Goal: Task Accomplishment & Management: Complete application form

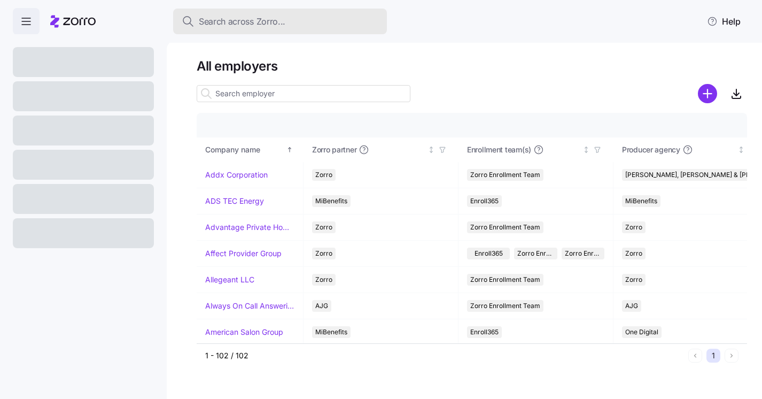
click at [235, 22] on span "Search across Zorro..." at bounding box center [242, 21] width 87 height 13
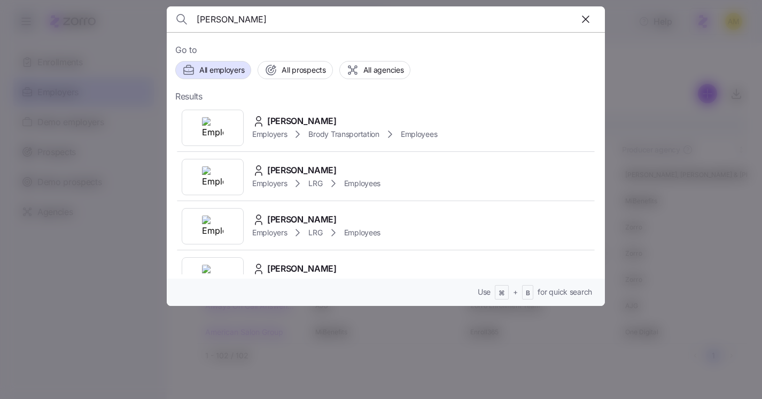
type input "Jorge Machad"
click at [282, 120] on span "jorge machado" at bounding box center [301, 120] width 69 height 13
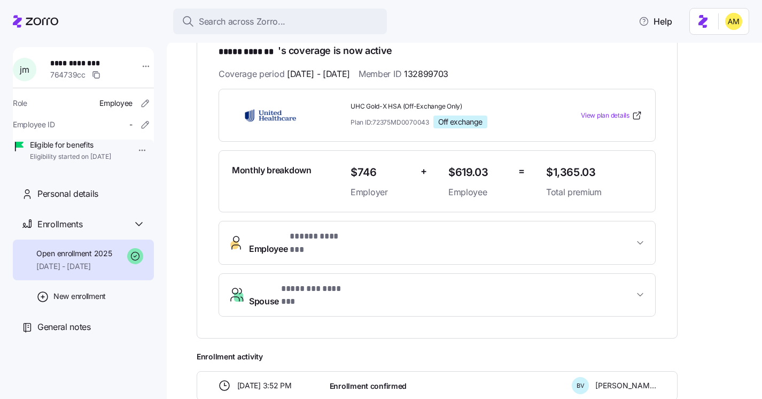
scroll to position [227, 0]
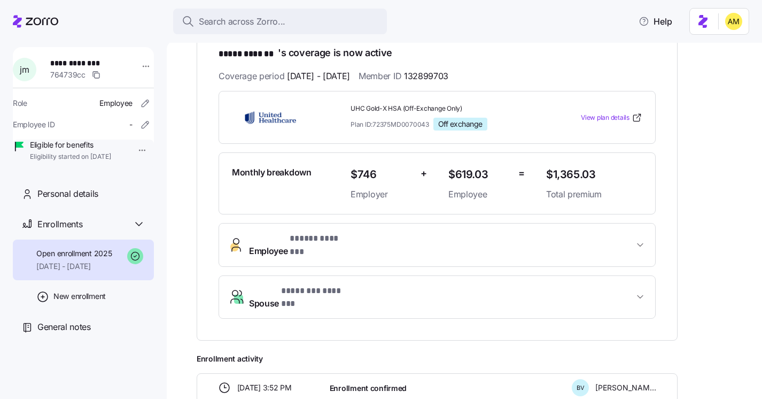
click at [626, 234] on span "Employee * ***** ******* *" at bounding box center [441, 245] width 385 height 26
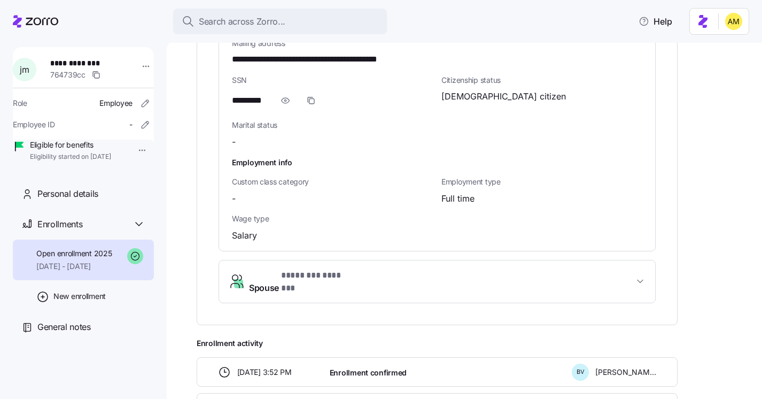
scroll to position [777, 0]
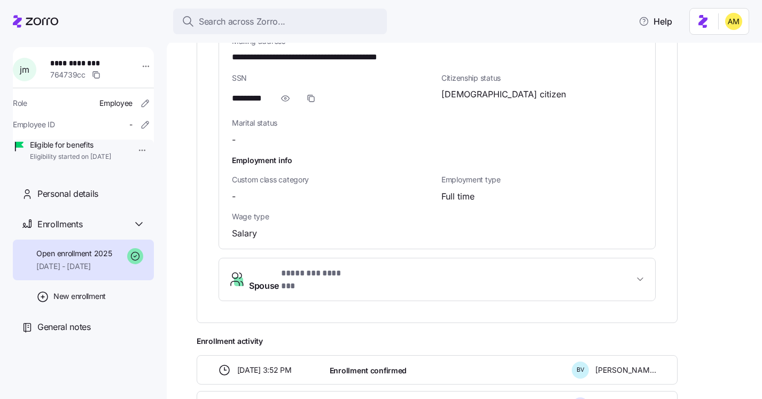
click at [533, 267] on span "Spouse * ******** ******* *" at bounding box center [441, 280] width 385 height 26
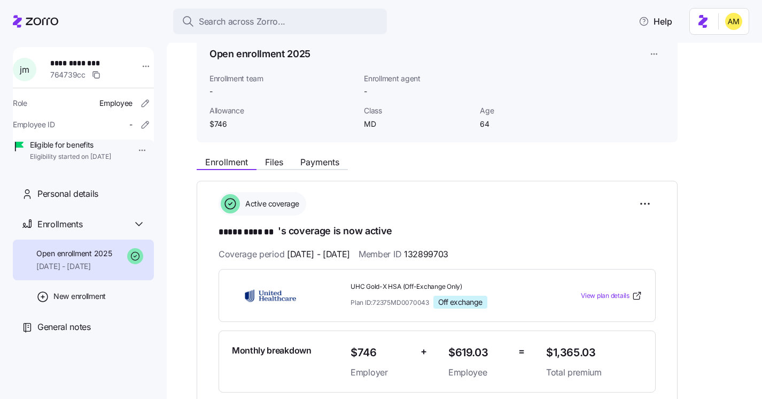
scroll to position [47, 0]
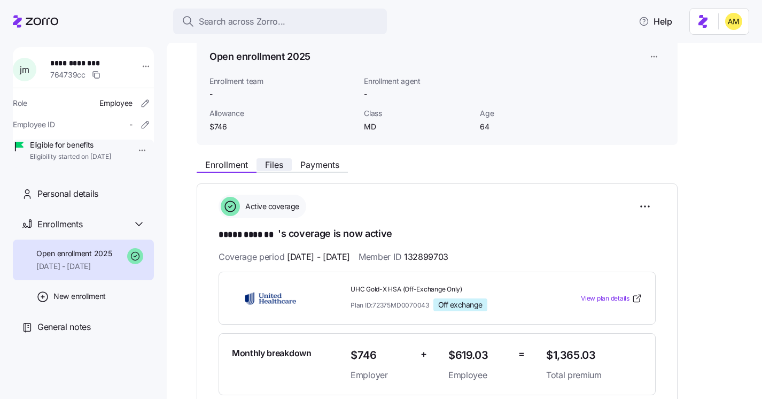
click at [274, 169] on span "Files" at bounding box center [274, 164] width 18 height 9
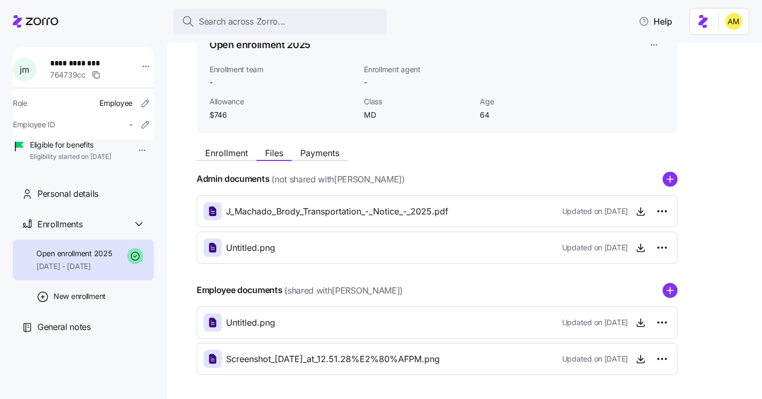
scroll to position [98, 0]
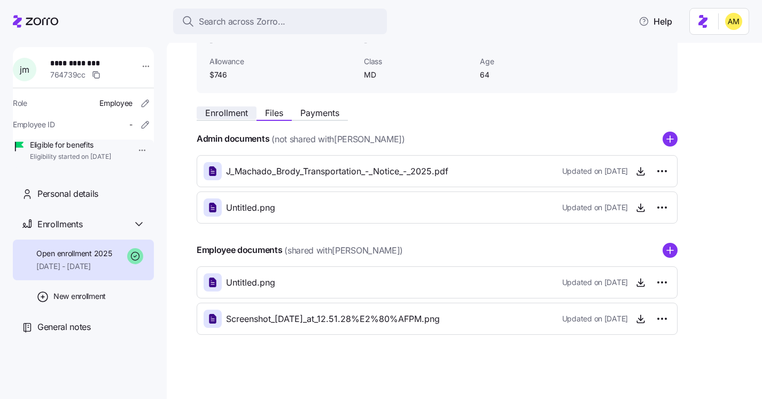
click at [230, 118] on button "Enrollment" at bounding box center [227, 112] width 60 height 13
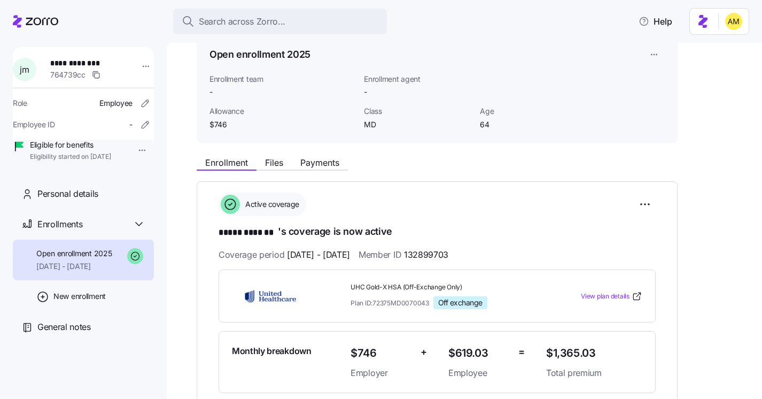
scroll to position [49, 0]
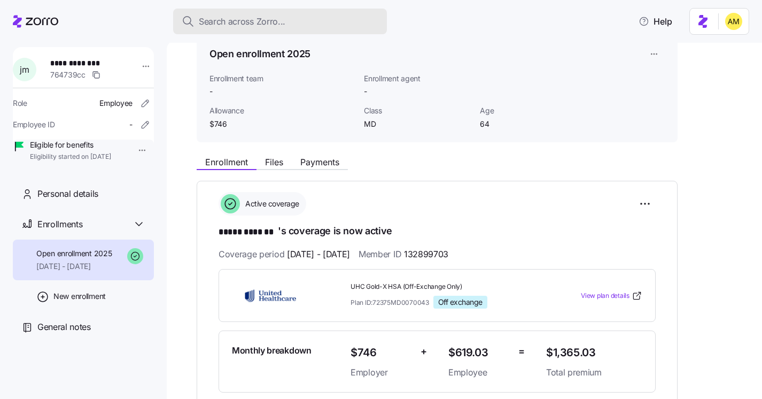
click at [219, 27] on span "Search across Zorro..." at bounding box center [242, 21] width 87 height 13
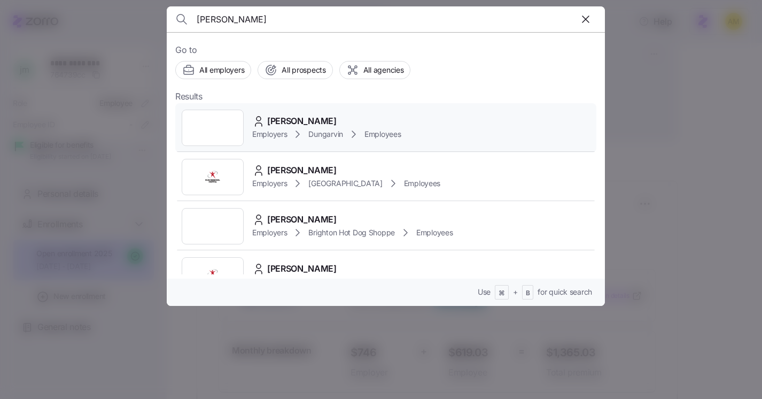
type input "Joyce Quarshie"
click at [271, 125] on span "Joyce Quarshie" at bounding box center [301, 120] width 69 height 13
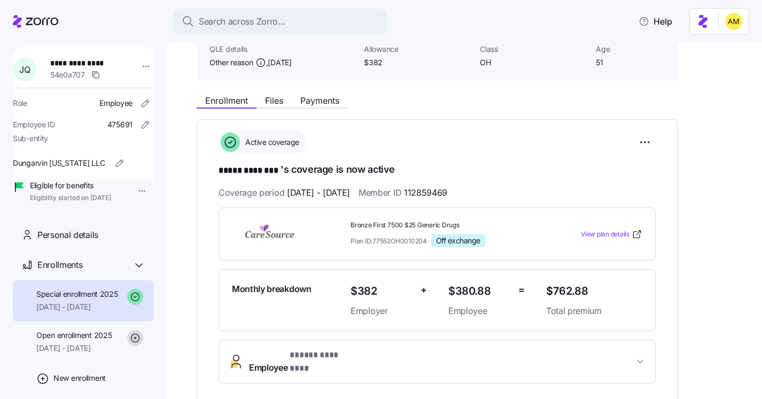
scroll to position [86, 0]
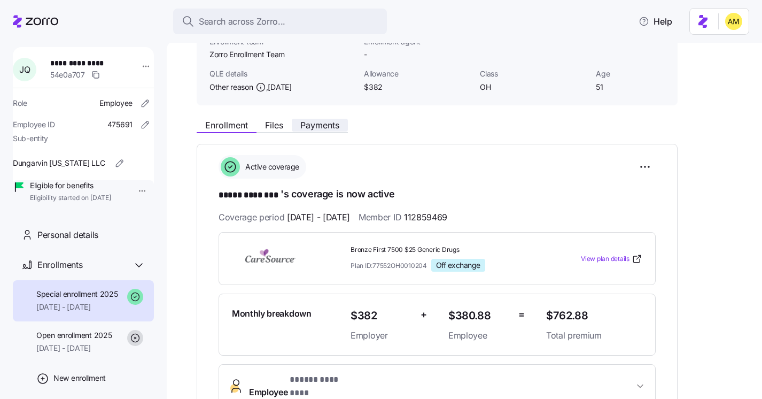
click at [328, 124] on span "Payments" at bounding box center [319, 125] width 39 height 9
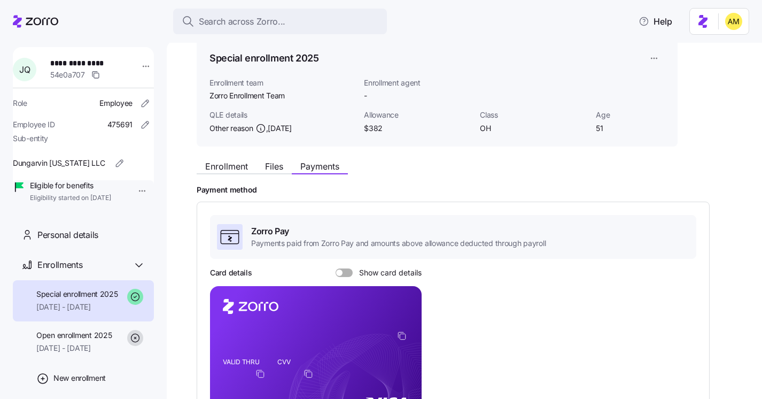
scroll to position [38, 0]
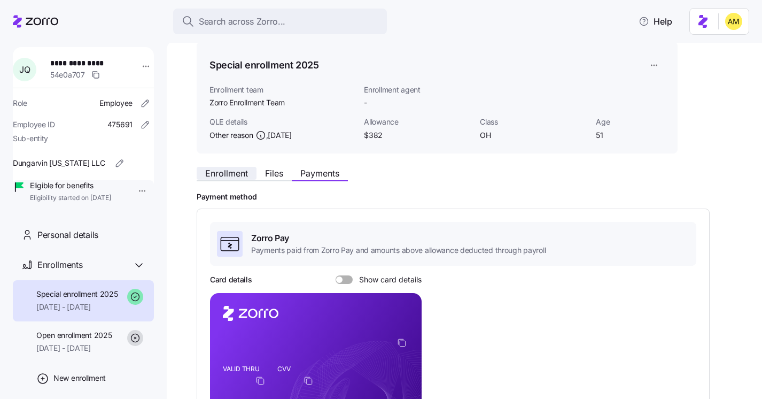
click at [229, 172] on span "Enrollment" at bounding box center [226, 173] width 43 height 9
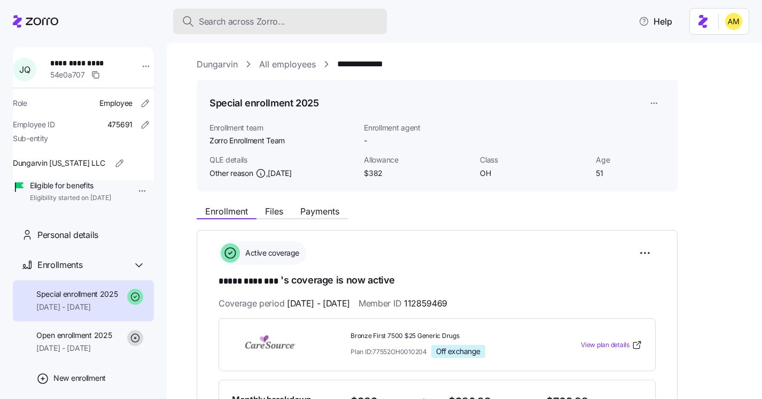
click at [226, 24] on span "Search across Zorro..." at bounding box center [242, 21] width 87 height 13
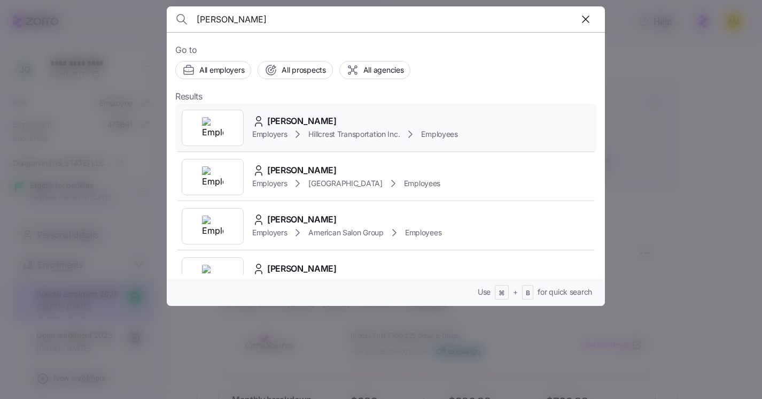
type input "Ashley Warne"
click at [293, 125] on span "Ashley Warne" at bounding box center [301, 120] width 69 height 13
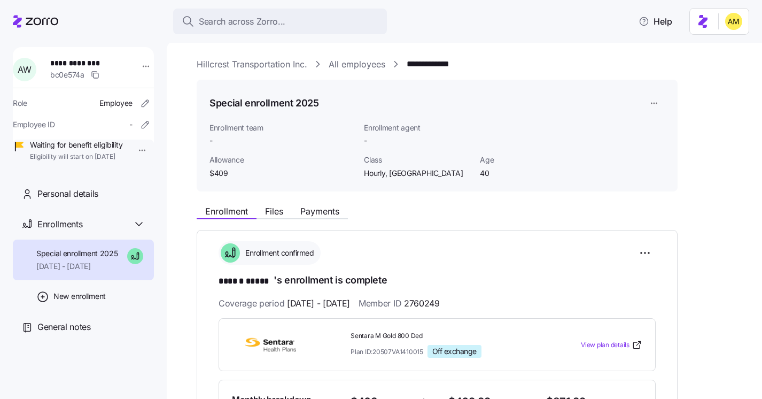
click at [325, 210] on span "Payments" at bounding box center [319, 211] width 39 height 9
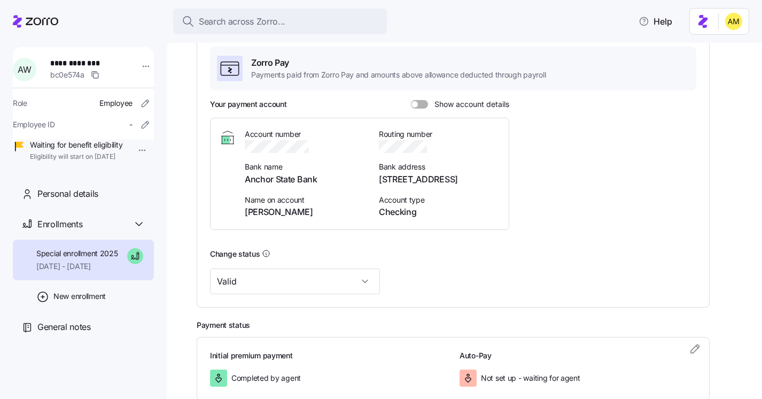
scroll to position [278, 0]
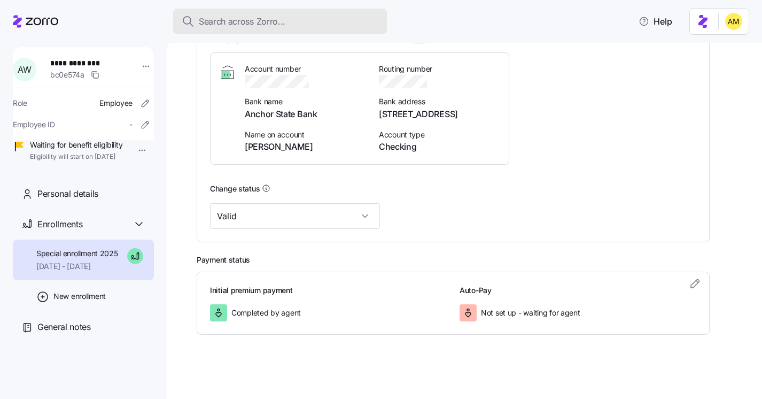
click at [229, 20] on span "Search across Zorro..." at bounding box center [242, 21] width 87 height 13
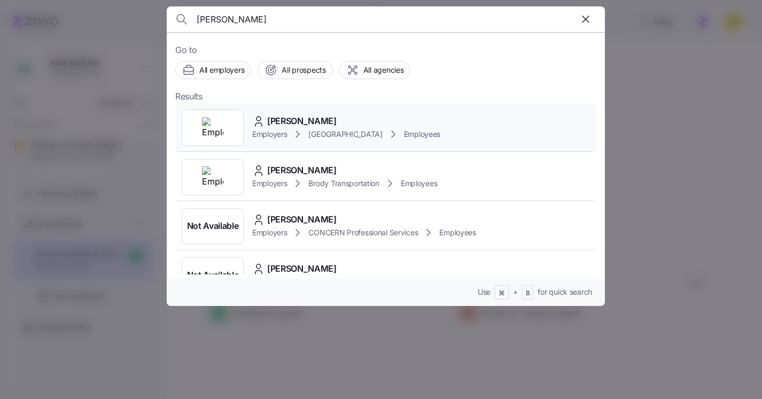
type input "Hannah Chancery"
click at [289, 120] on span "Hannah Chancery" at bounding box center [301, 120] width 69 height 13
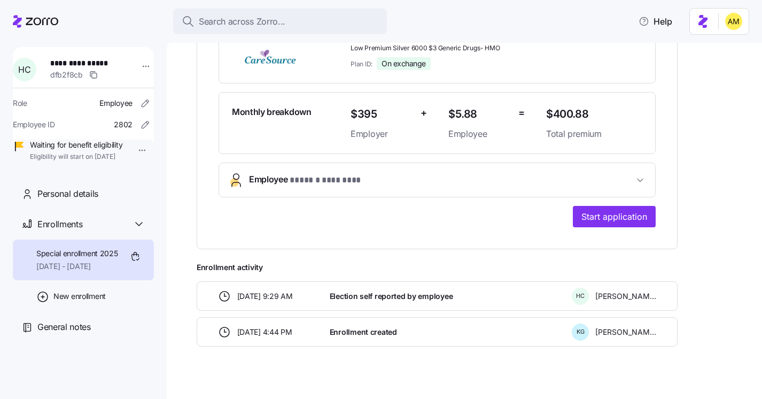
scroll to position [290, 0]
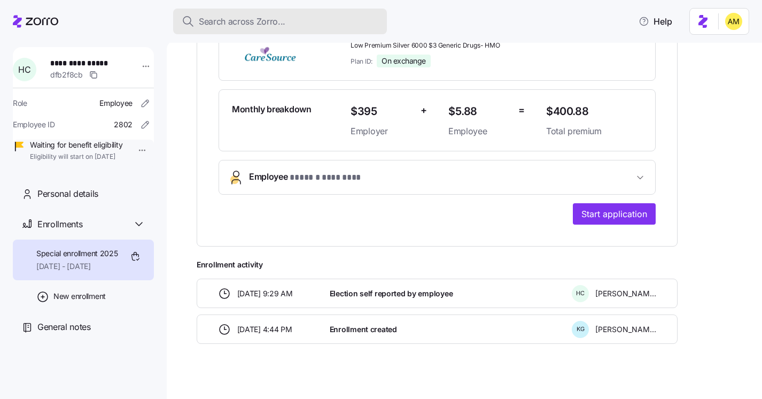
click at [237, 26] on span "Search across Zorro..." at bounding box center [242, 21] width 87 height 13
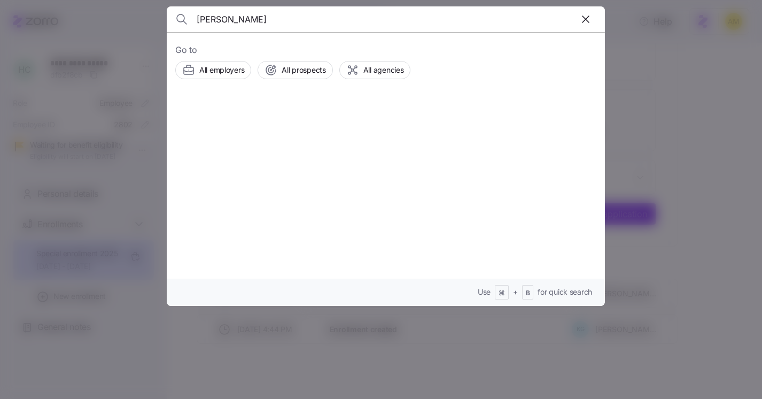
type input "JORGE R MACHADO"
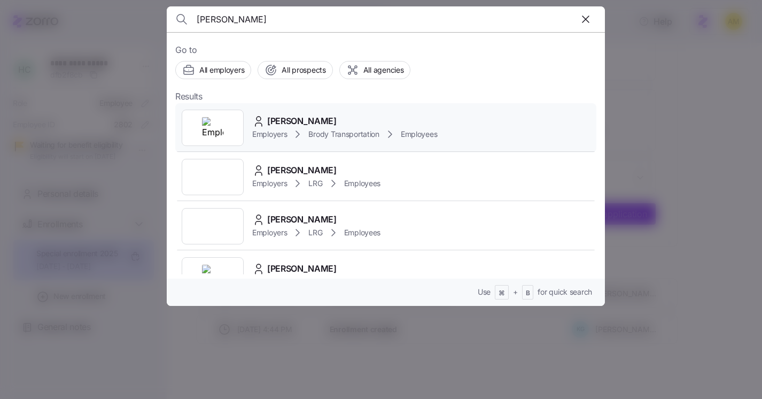
click at [306, 120] on span "jorge machado" at bounding box center [301, 120] width 69 height 13
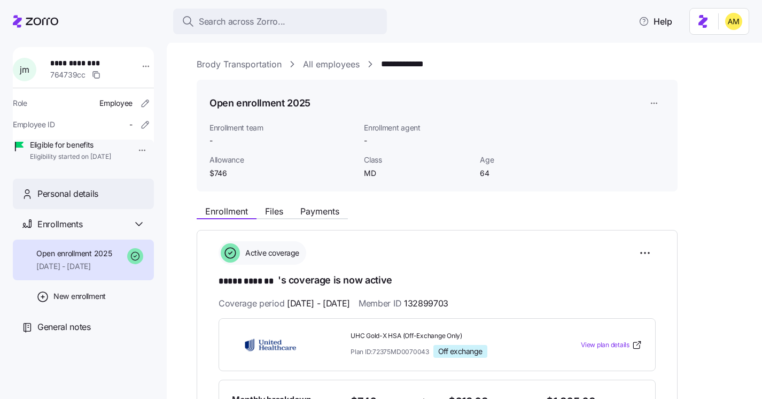
click at [105, 200] on div "Personal details" at bounding box center [91, 193] width 108 height 13
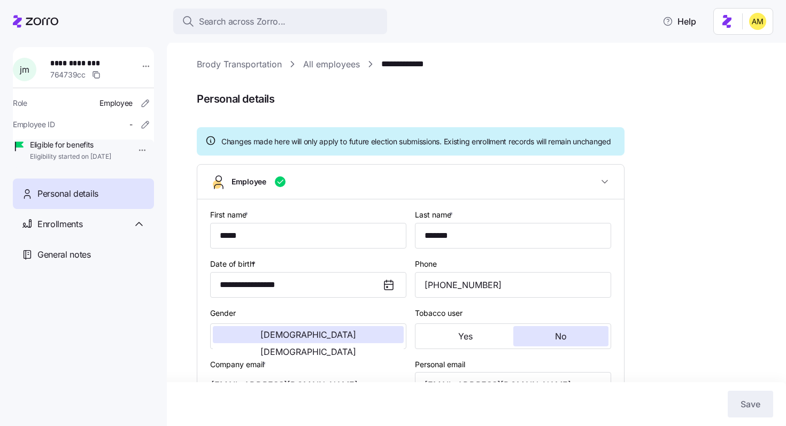
click at [420, 65] on link "**********" at bounding box center [411, 64] width 60 height 13
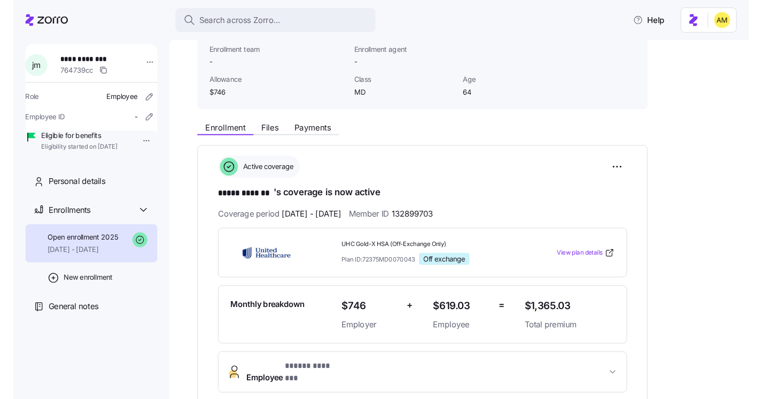
scroll to position [61, 0]
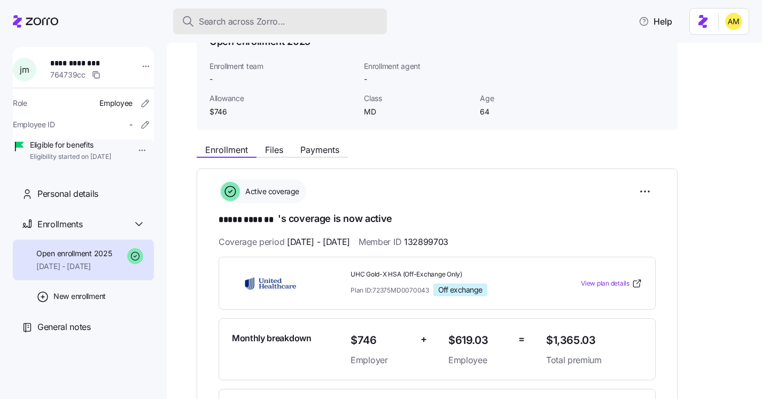
click at [238, 23] on span "Search across Zorro..." at bounding box center [242, 21] width 87 height 13
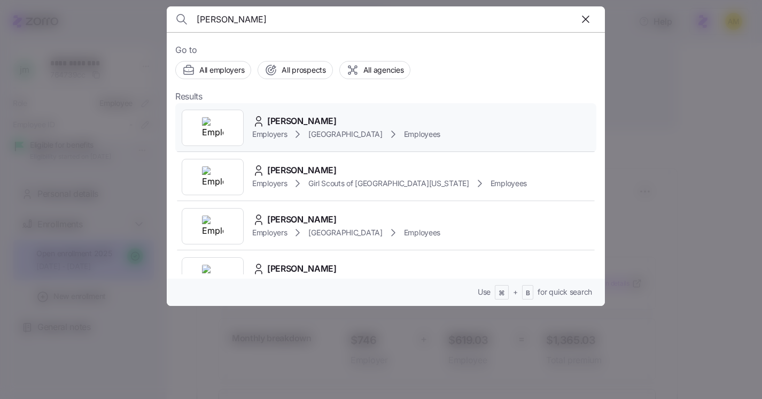
type input "Kelsey Crawford Morgan"
click at [274, 122] on span "Kelsey Crawford-Morgan" at bounding box center [301, 120] width 69 height 13
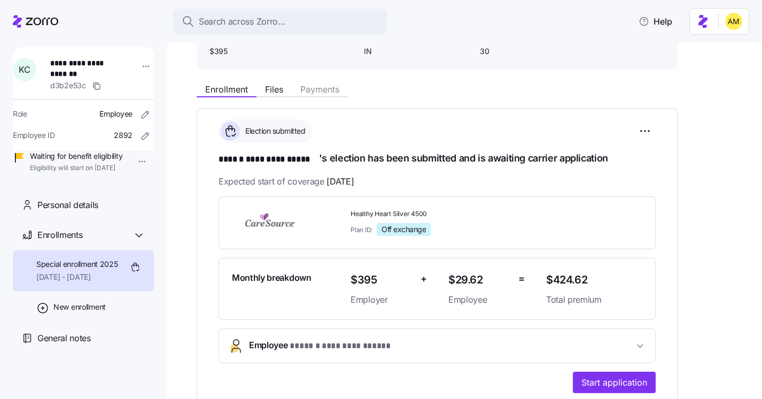
scroll to position [84, 0]
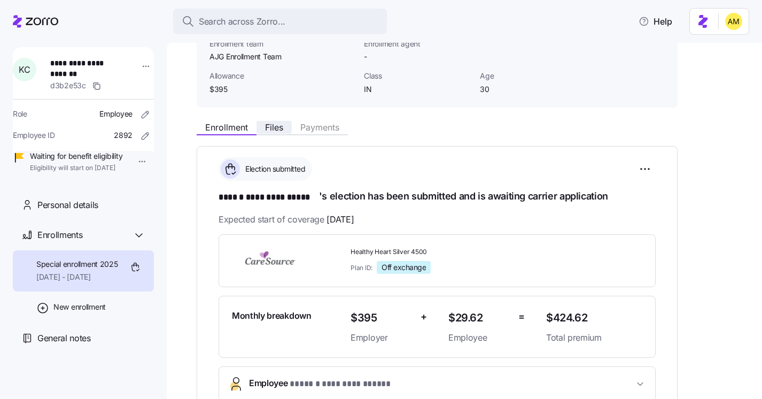
click at [280, 127] on span "Files" at bounding box center [274, 127] width 18 height 9
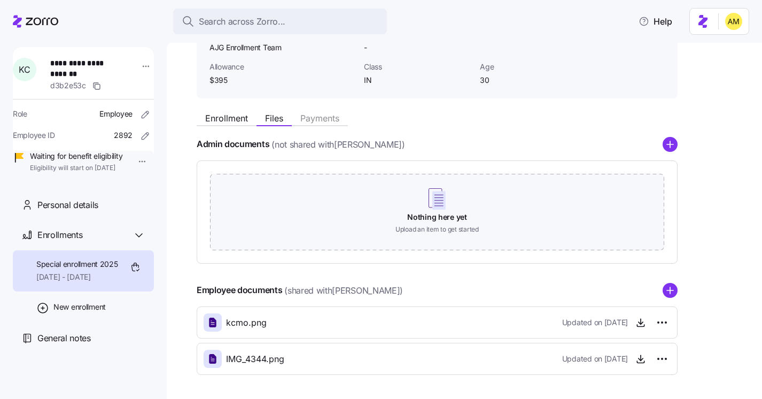
scroll to position [95, 0]
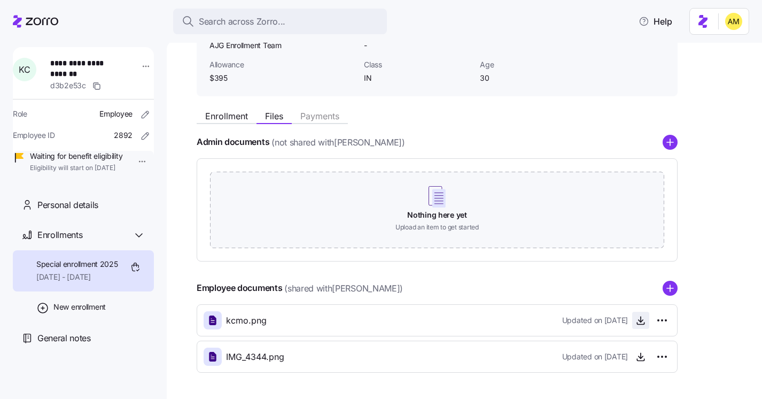
click at [640, 322] on icon "button" at bounding box center [641, 320] width 11 height 11
click at [222, 114] on span "Enrollment" at bounding box center [226, 116] width 43 height 9
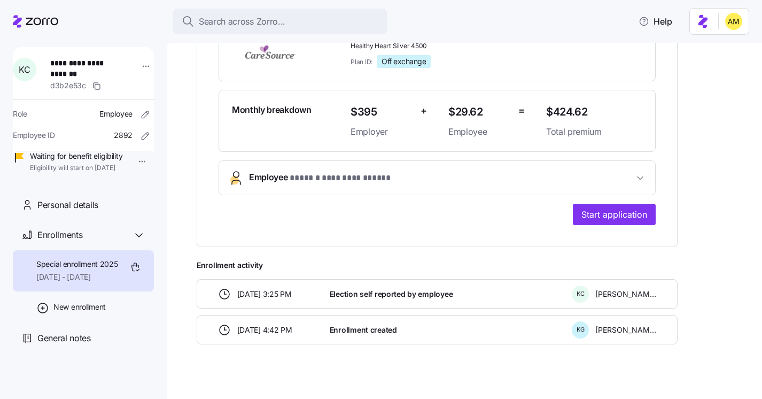
scroll to position [291, 0]
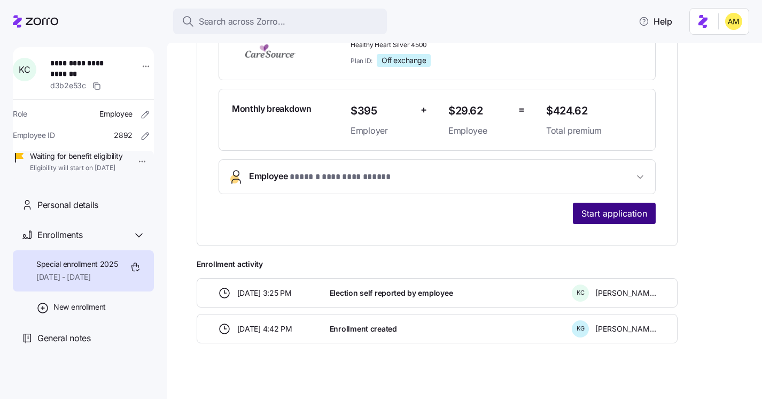
click at [597, 214] on span "Start application" at bounding box center [615, 213] width 66 height 13
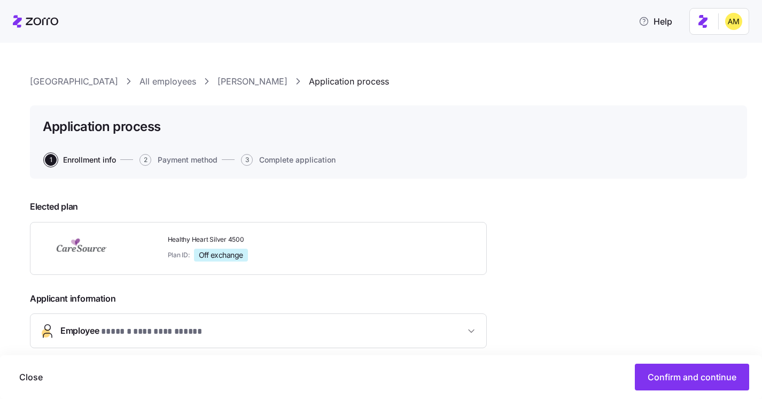
scroll to position [202, 0]
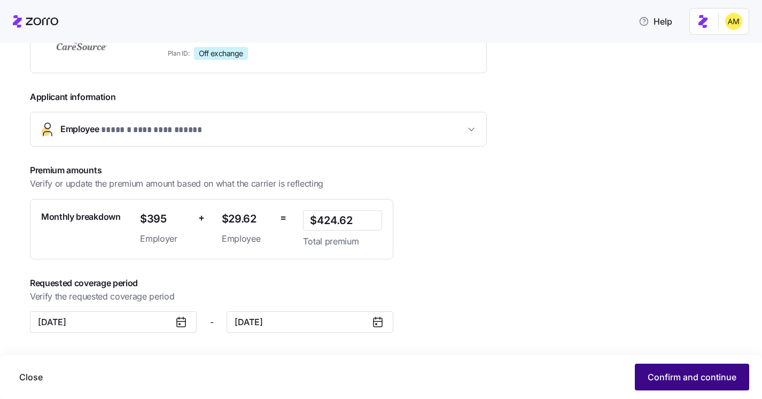
click at [667, 374] on span "Confirm and continue" at bounding box center [692, 376] width 89 height 13
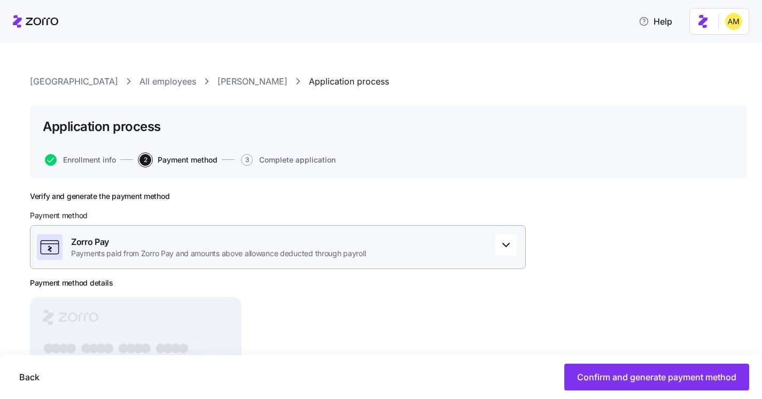
scroll to position [111, 0]
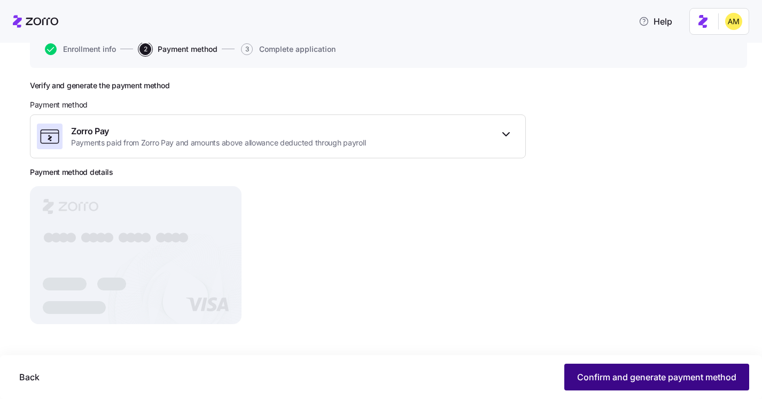
click at [583, 377] on span "Confirm and generate payment method" at bounding box center [656, 376] width 159 height 13
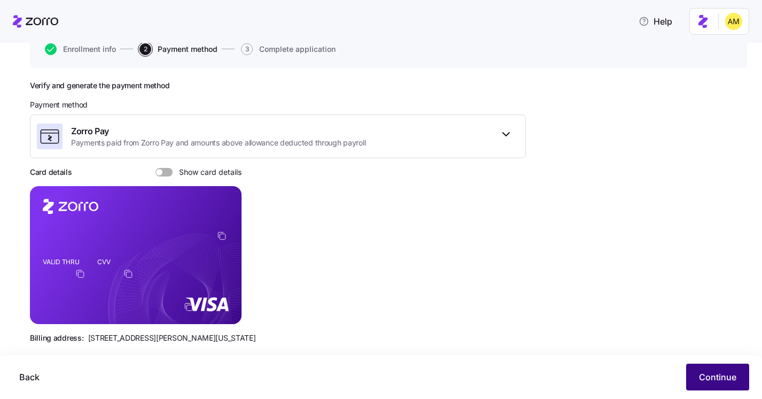
click at [699, 372] on button "Continue" at bounding box center [717, 376] width 63 height 27
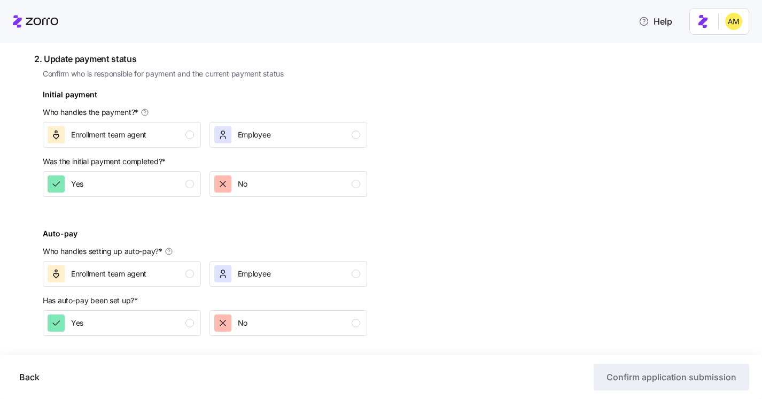
scroll to position [326, 0]
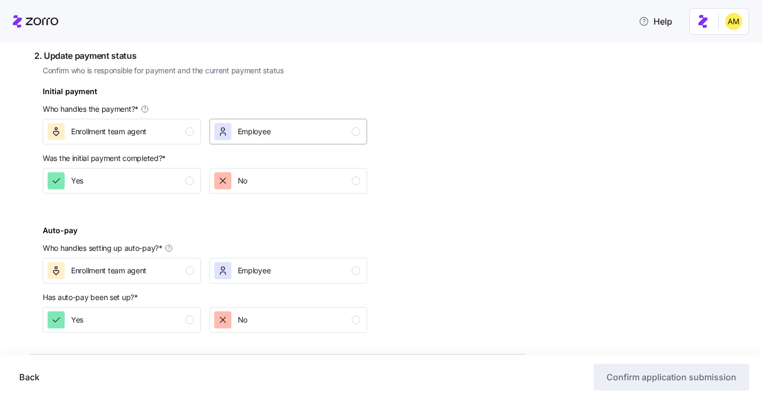
click at [277, 137] on div "Employee" at bounding box center [287, 131] width 146 height 17
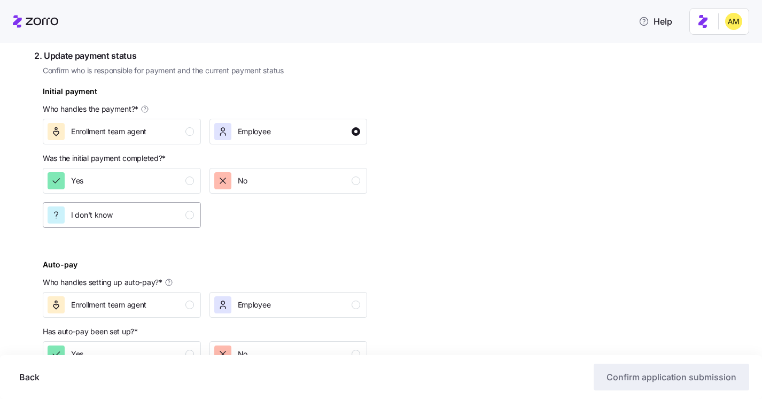
click at [160, 211] on div "I don't know" at bounding box center [121, 214] width 146 height 17
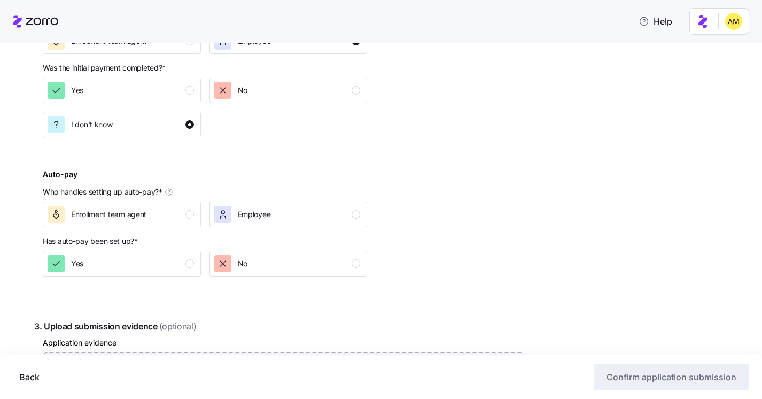
scroll to position [424, 0]
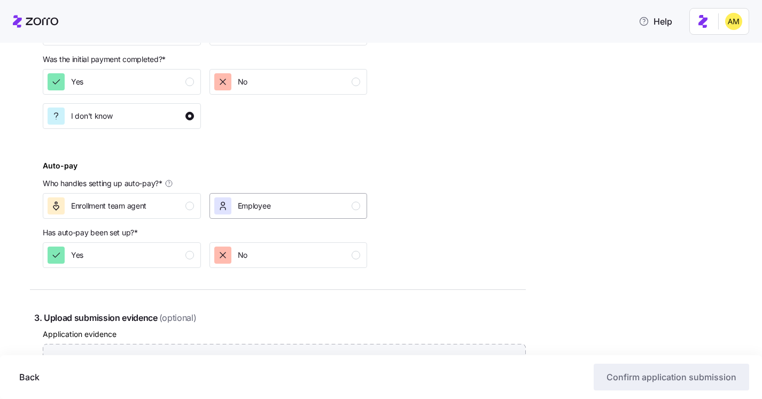
click at [251, 213] on div "Employee" at bounding box center [254, 205] width 33 height 17
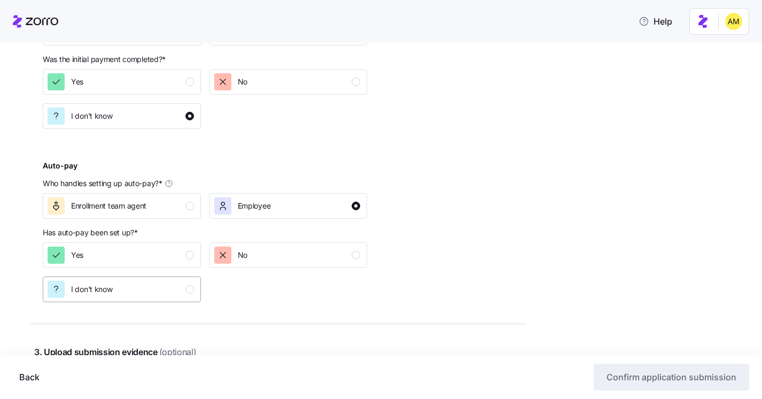
click at [145, 286] on div "I don't know" at bounding box center [121, 289] width 146 height 17
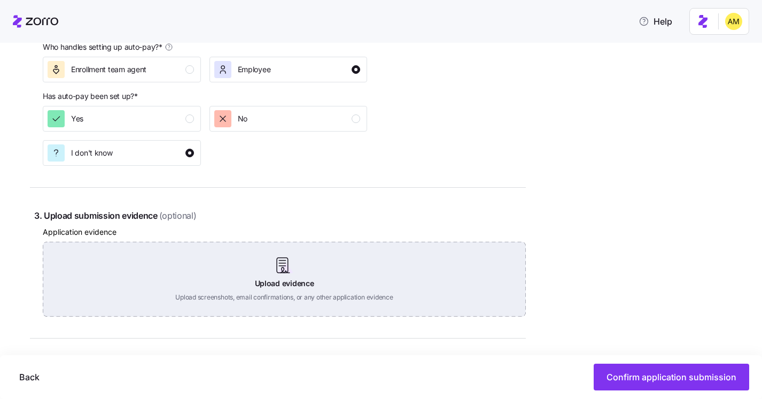
scroll to position [564, 0]
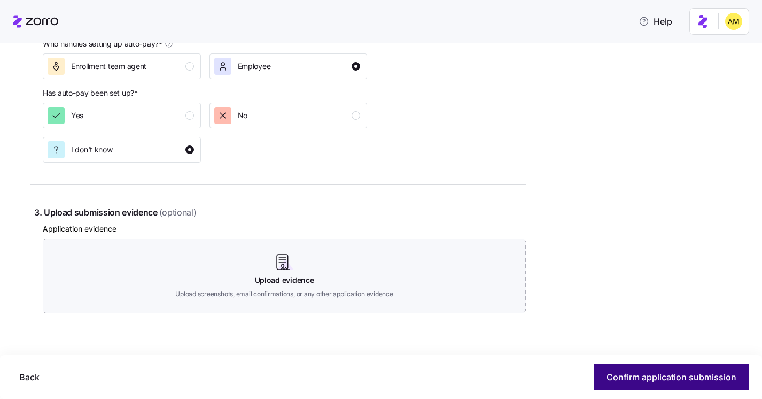
click at [661, 379] on span "Confirm application submission" at bounding box center [672, 376] width 130 height 13
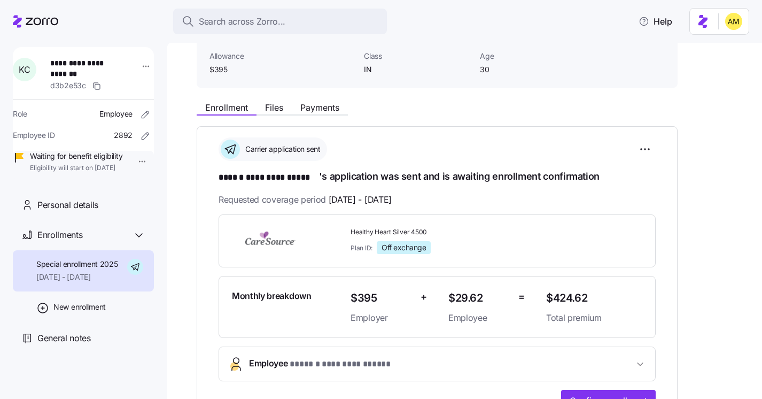
scroll to position [101, 0]
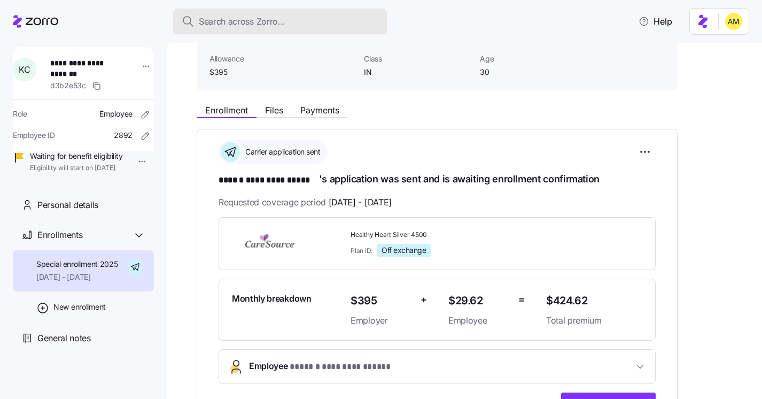
click at [254, 21] on span "Search across Zorro..." at bounding box center [242, 21] width 87 height 13
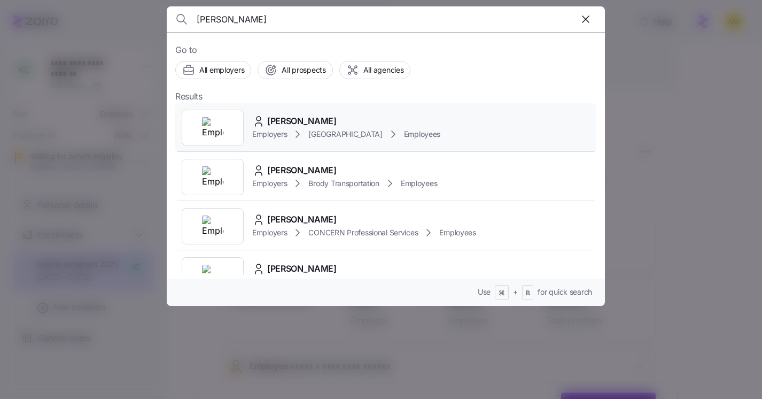
type input "Hannah Chancery"
click at [300, 122] on span "Hannah Chancery" at bounding box center [301, 120] width 69 height 13
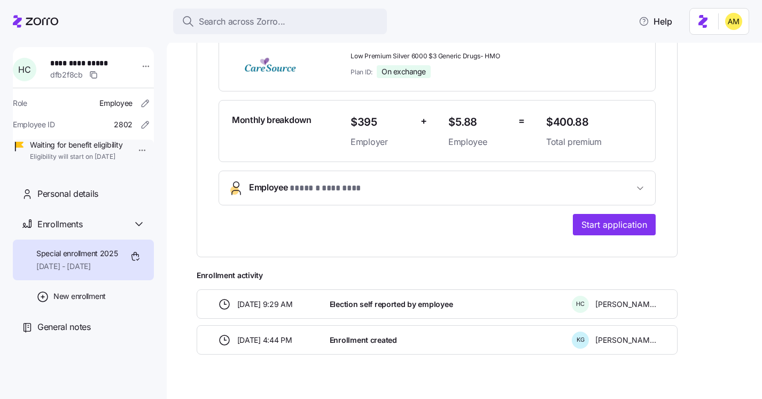
scroll to position [298, 0]
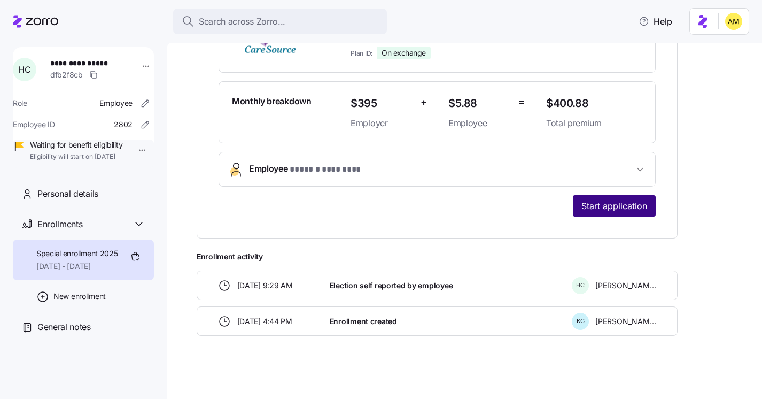
click at [596, 208] on span "Start application" at bounding box center [615, 205] width 66 height 13
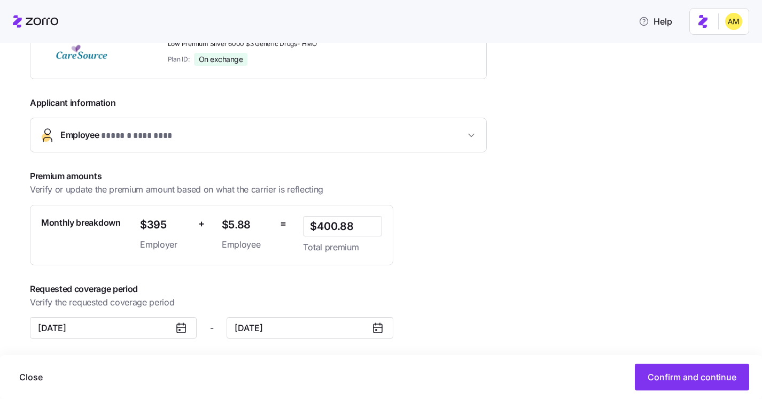
scroll to position [202, 0]
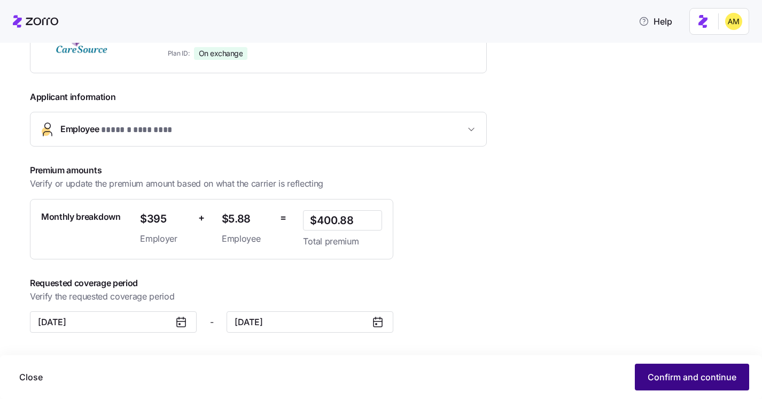
click at [662, 376] on span "Confirm and continue" at bounding box center [692, 376] width 89 height 13
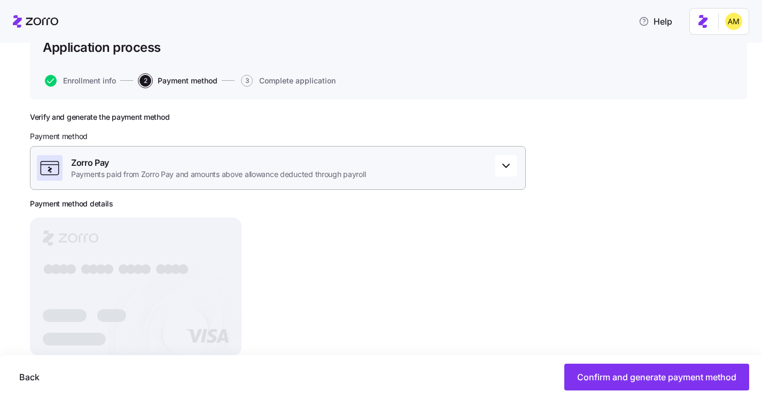
scroll to position [111, 0]
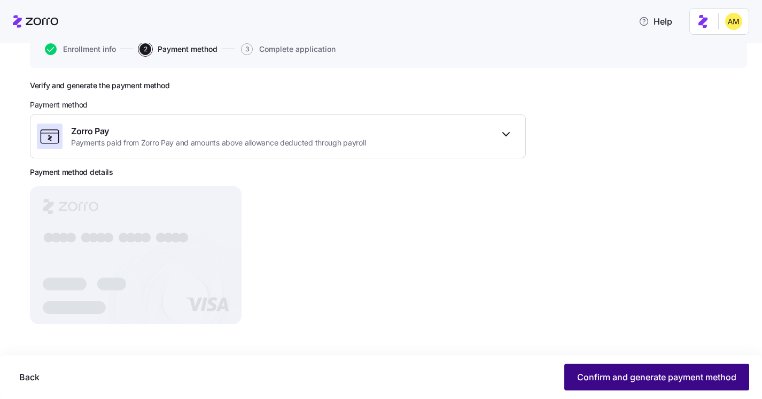
click at [619, 376] on span "Confirm and generate payment method" at bounding box center [656, 376] width 159 height 13
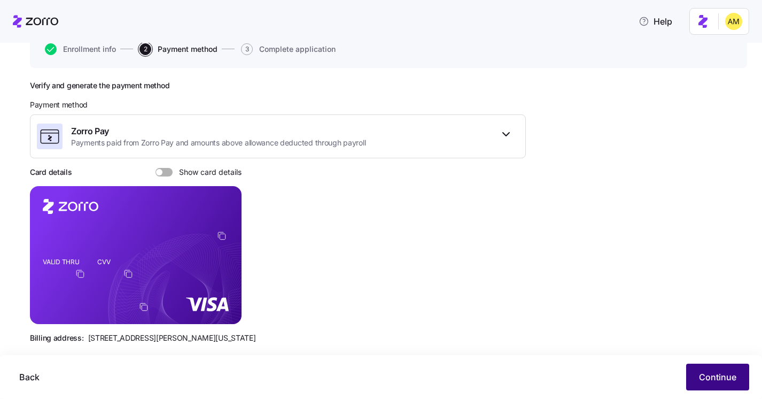
click at [726, 377] on span "Continue" at bounding box center [717, 376] width 37 height 13
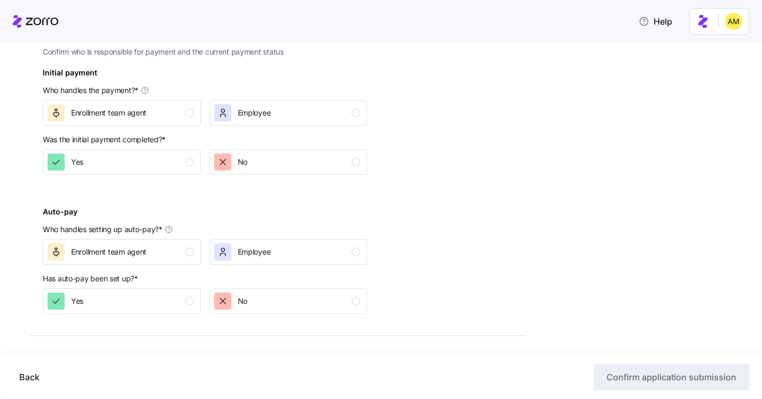
scroll to position [378, 0]
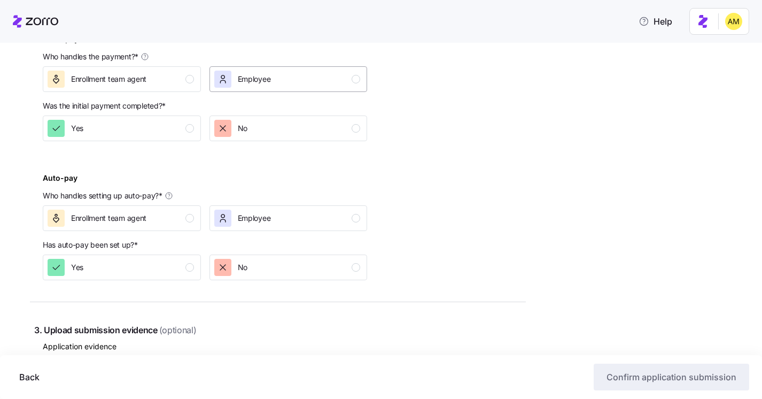
click at [251, 85] on div "Employee" at bounding box center [254, 79] width 33 height 17
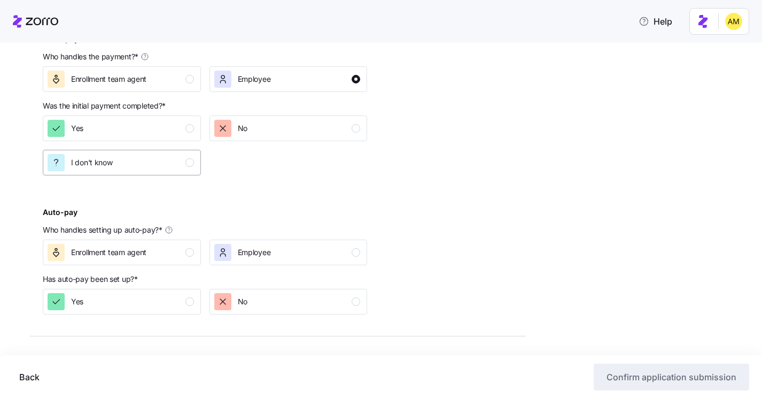
click at [169, 161] on div "I don't know" at bounding box center [121, 162] width 146 height 17
click at [254, 248] on span "Employee" at bounding box center [254, 252] width 33 height 11
click at [146, 336] on div "I don't know" at bounding box center [121, 335] width 146 height 17
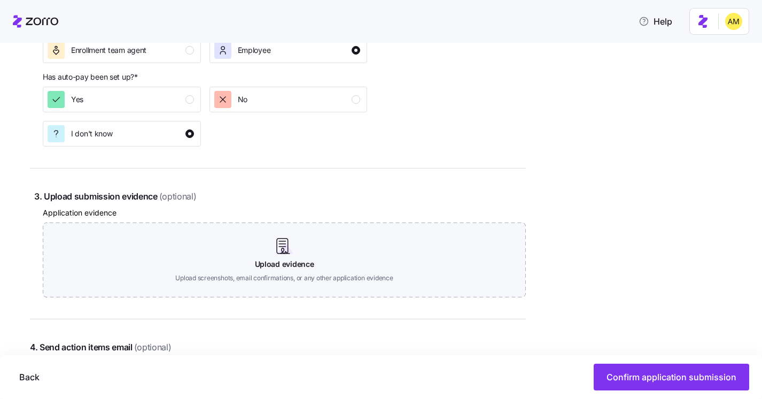
scroll to position [580, 0]
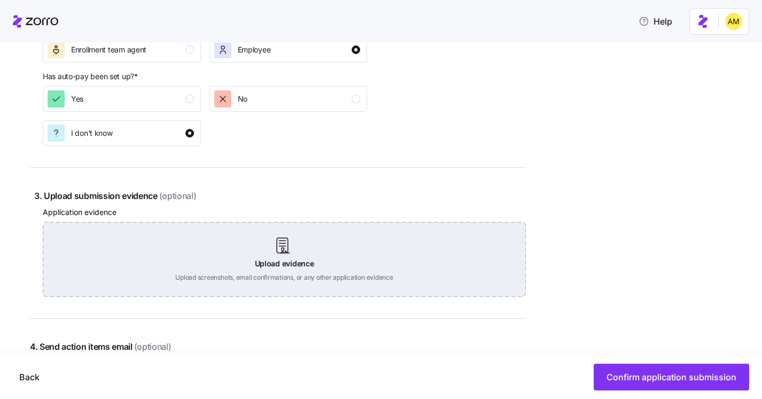
click at [291, 245] on div "Upload evidence Upload screenshots, email confirmations, or any other applicati…" at bounding box center [284, 259] width 483 height 75
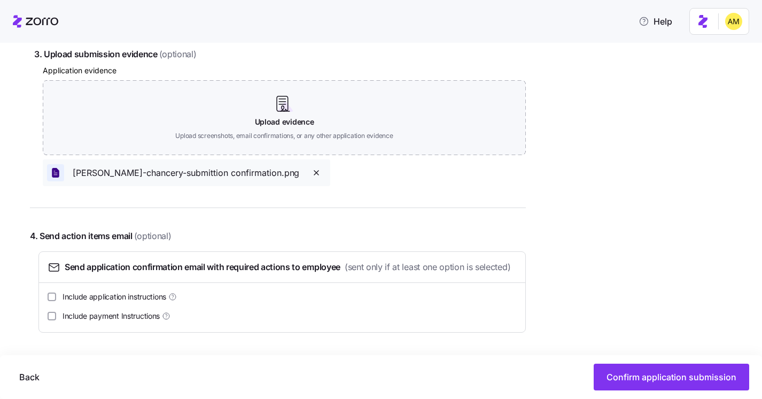
scroll to position [740, 0]
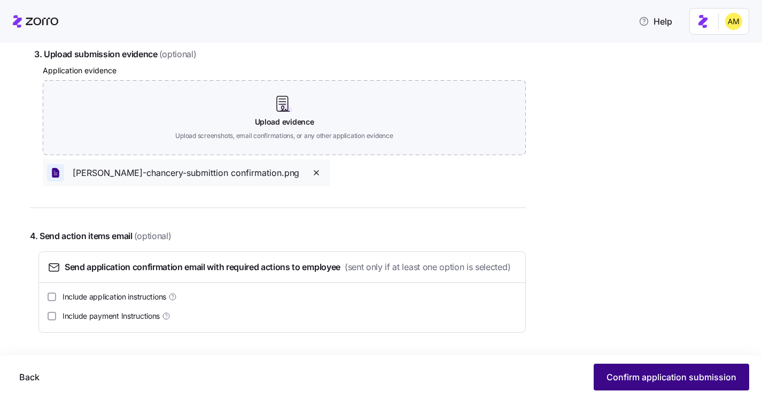
click at [625, 379] on span "Confirm application submission" at bounding box center [672, 376] width 130 height 13
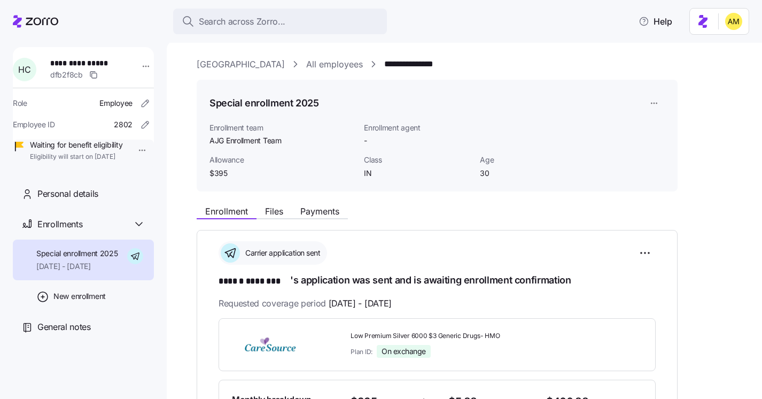
click at [244, 64] on link "[GEOGRAPHIC_DATA]" at bounding box center [241, 64] width 88 height 13
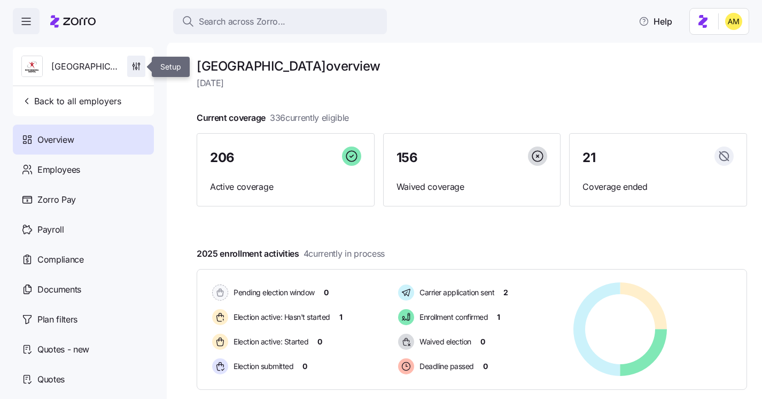
click at [137, 63] on icon "button" at bounding box center [136, 66] width 11 height 11
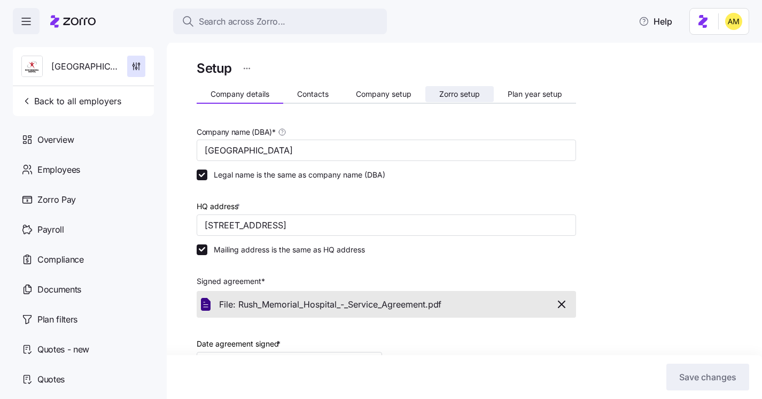
click at [467, 98] on span "Zorro setup" at bounding box center [459, 93] width 41 height 7
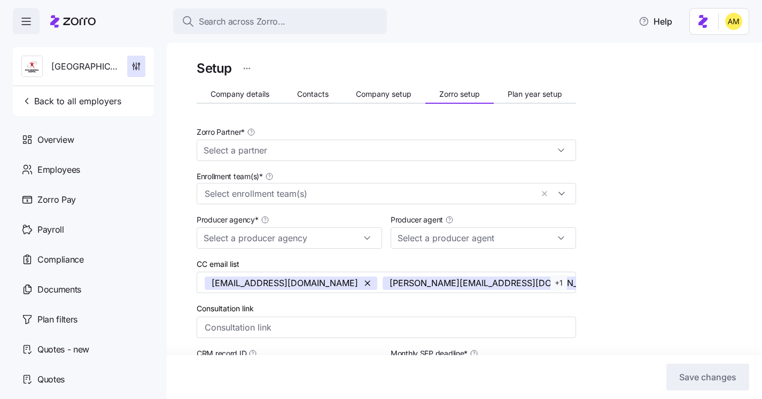
type input "AJG"
type input "AJG - IN"
type input "[PERSON_NAME] ([PERSON_NAME][EMAIL_ADDRESS][DOMAIN_NAME])"
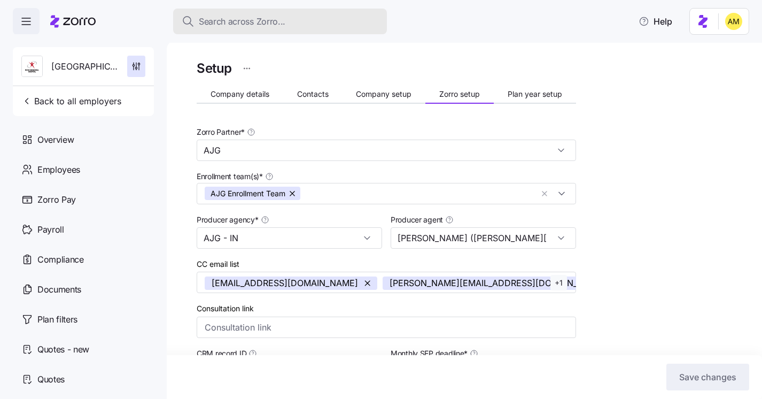
click at [224, 26] on span "Search across Zorro..." at bounding box center [242, 21] width 87 height 13
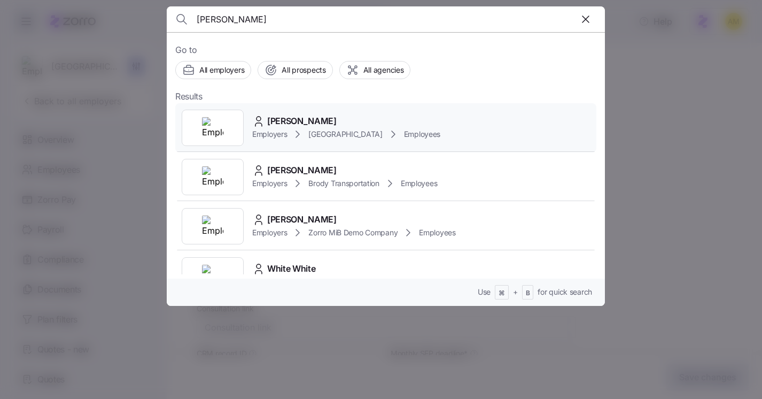
type input "[PERSON_NAME]"
click at [310, 130] on span "[GEOGRAPHIC_DATA]" at bounding box center [345, 134] width 74 height 11
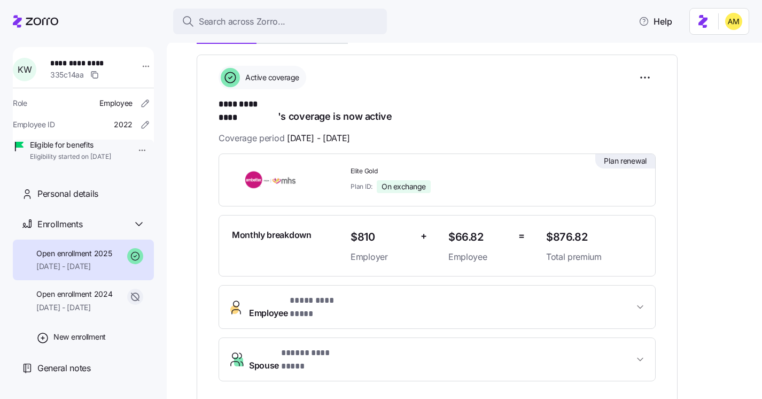
scroll to position [168, 0]
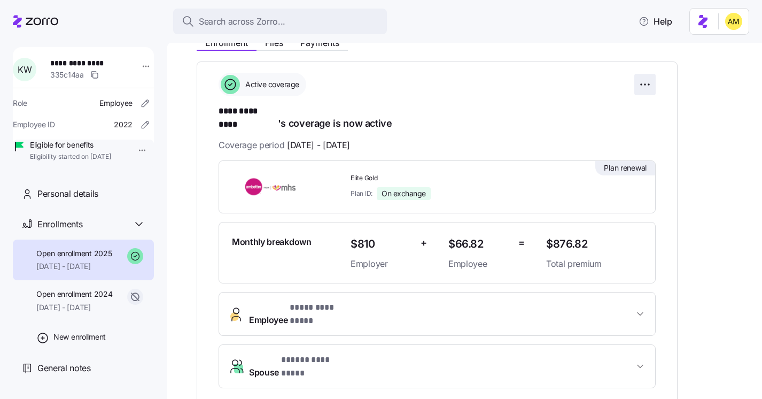
click at [644, 86] on html "**********" at bounding box center [381, 196] width 762 height 392
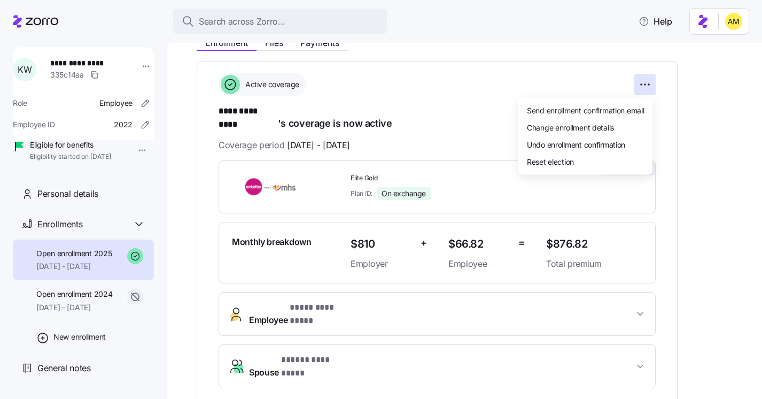
click at [503, 83] on html "**********" at bounding box center [381, 196] width 762 height 392
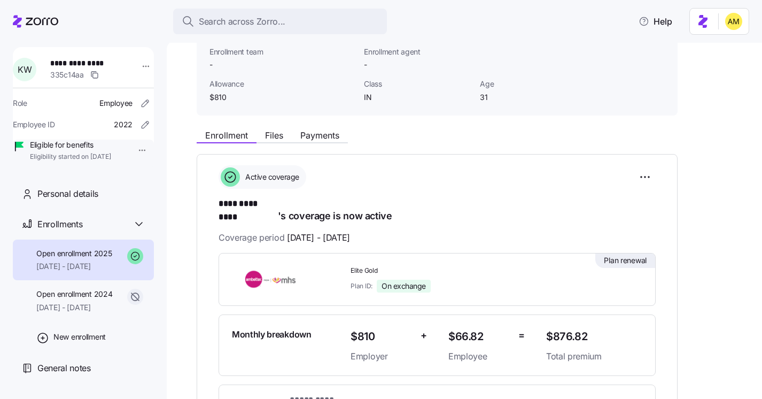
scroll to position [0, 0]
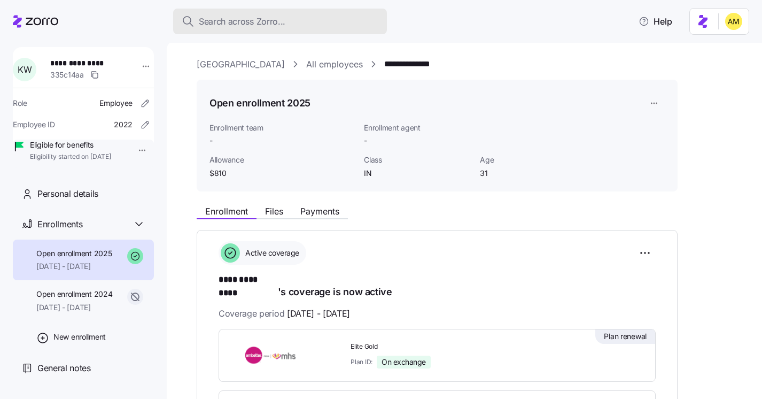
click at [233, 22] on span "Search across Zorro..." at bounding box center [242, 21] width 87 height 13
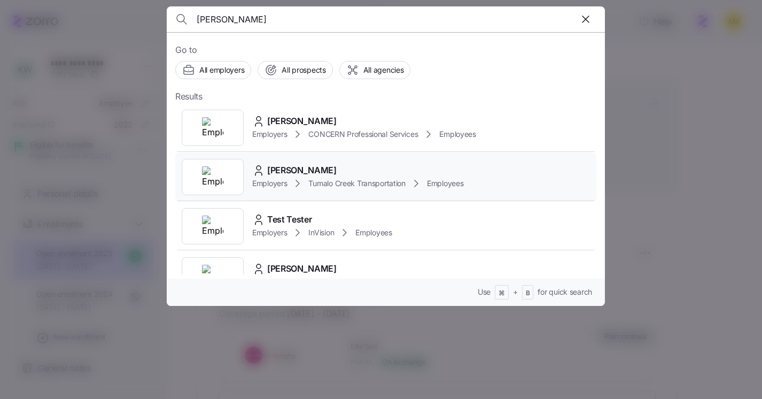
type input "[PERSON_NAME]"
click at [320, 173] on span "[PERSON_NAME]" at bounding box center [301, 170] width 69 height 13
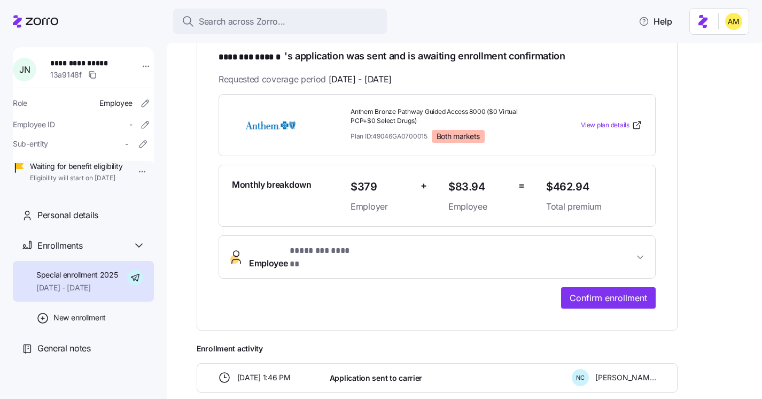
scroll to position [343, 0]
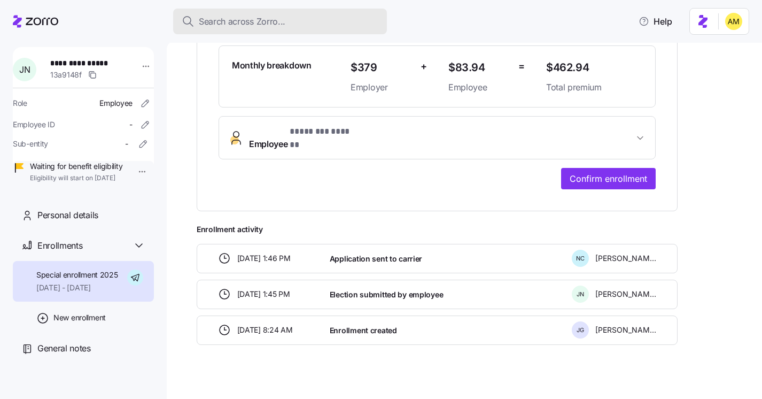
click at [216, 19] on span "Search across Zorro..." at bounding box center [242, 21] width 87 height 13
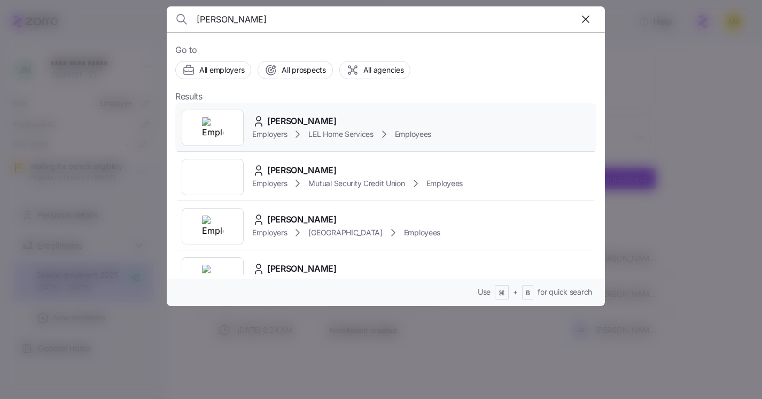
type input "[PERSON_NAME]"
click at [279, 118] on span "[PERSON_NAME]" at bounding box center [301, 120] width 69 height 13
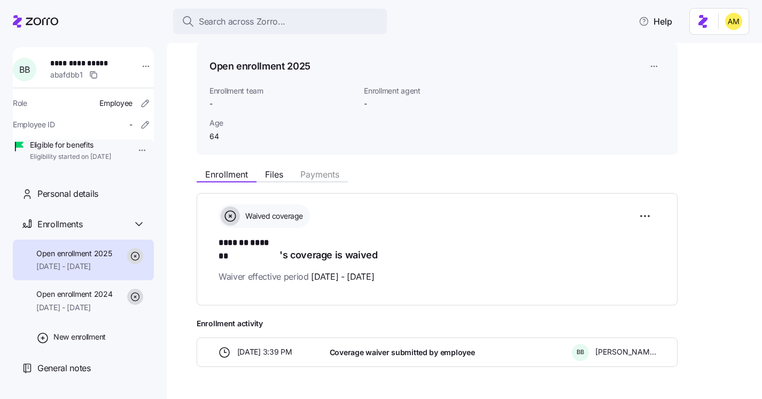
scroll to position [58, 0]
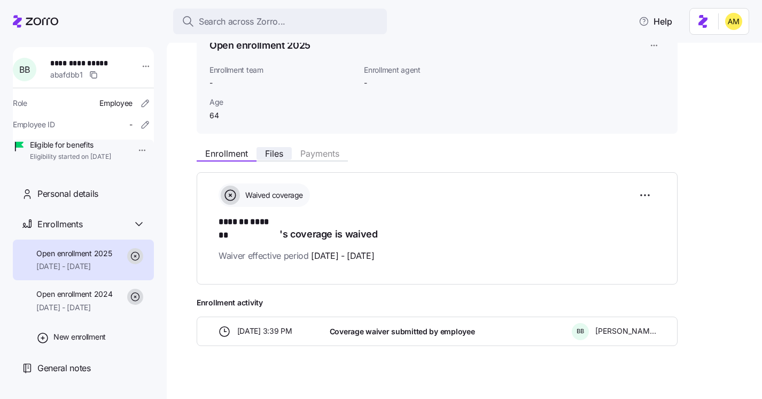
click at [272, 158] on span "Files" at bounding box center [274, 153] width 18 height 9
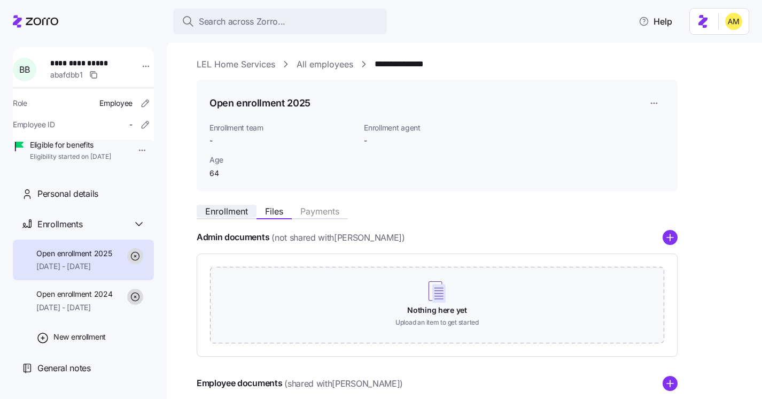
click at [222, 215] on span "Enrollment" at bounding box center [226, 211] width 43 height 9
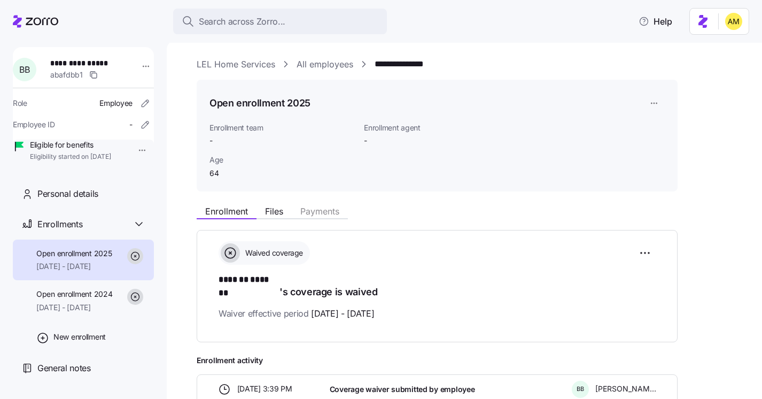
click at [227, 65] on link "LEL Home Services" at bounding box center [236, 64] width 79 height 13
click at [244, 66] on link "LEL Home Services" at bounding box center [236, 64] width 79 height 13
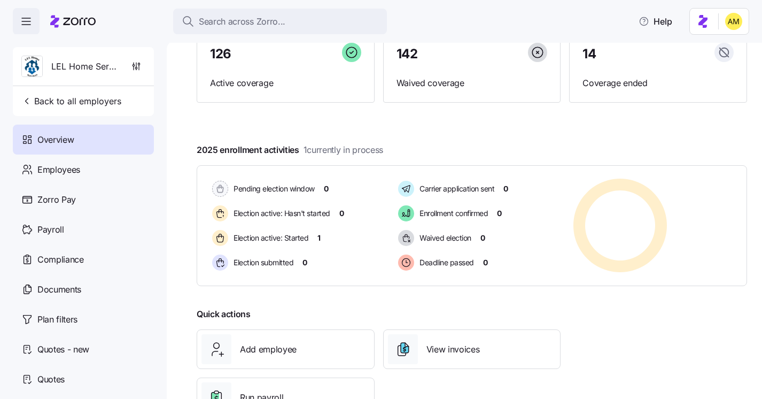
scroll to position [106, 0]
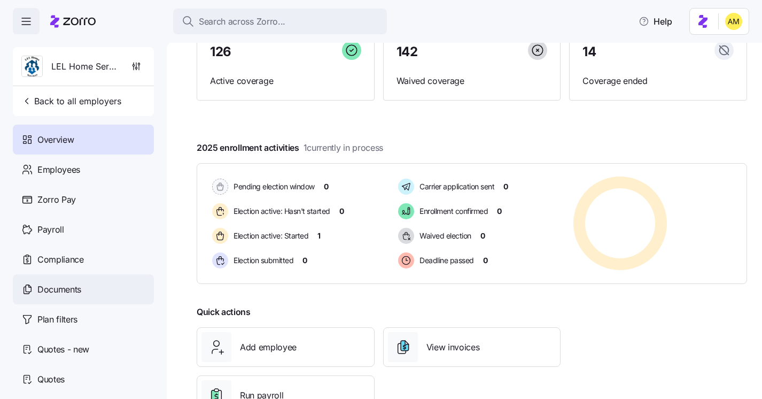
click at [76, 295] on span "Documents" at bounding box center [59, 289] width 44 height 13
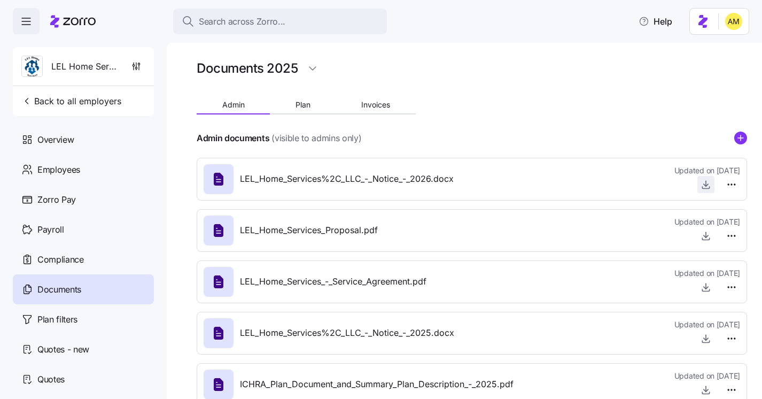
click at [708, 179] on span "button" at bounding box center [706, 184] width 16 height 16
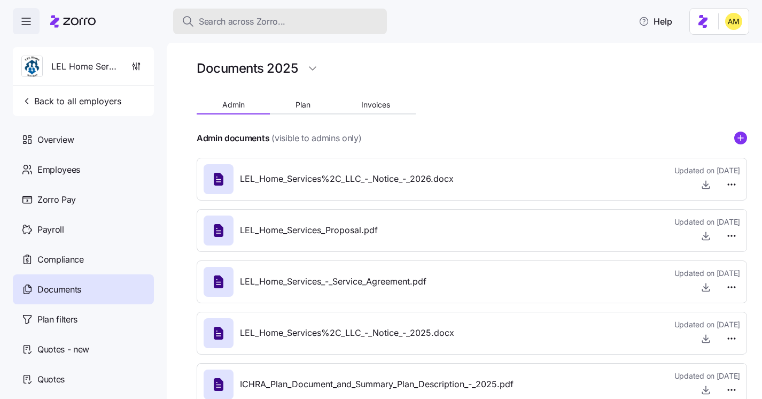
click at [246, 30] on button "Search across Zorro..." at bounding box center [280, 22] width 214 height 26
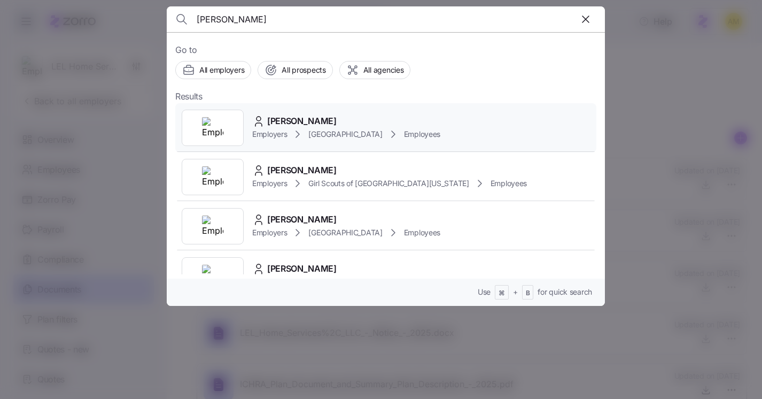
type input "[PERSON_NAME]"
click at [282, 127] on span "[PERSON_NAME]" at bounding box center [301, 120] width 69 height 13
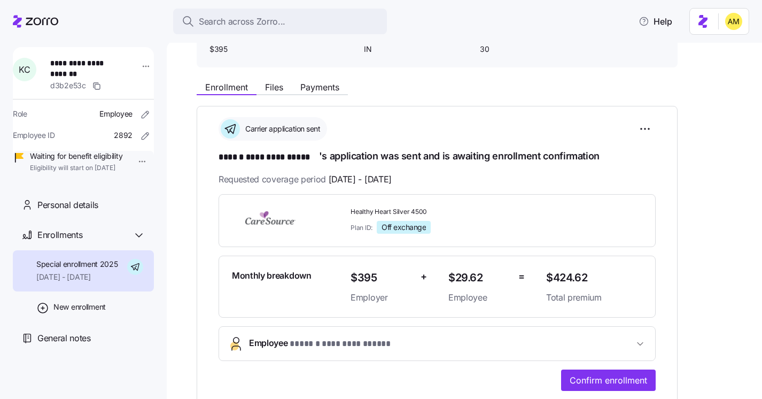
scroll to position [96, 0]
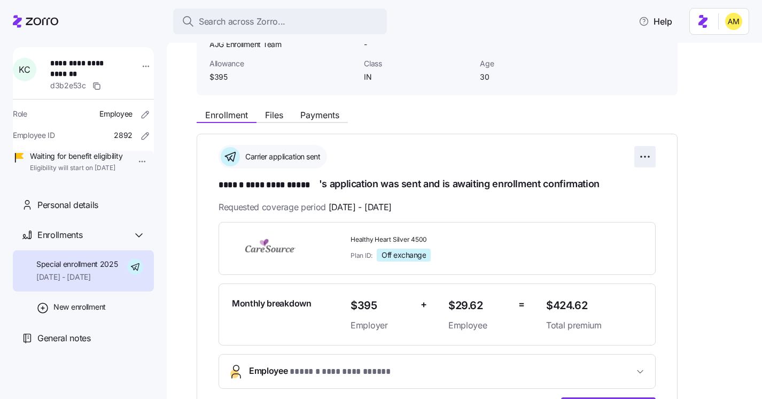
click at [647, 151] on html "**********" at bounding box center [381, 196] width 762 height 392
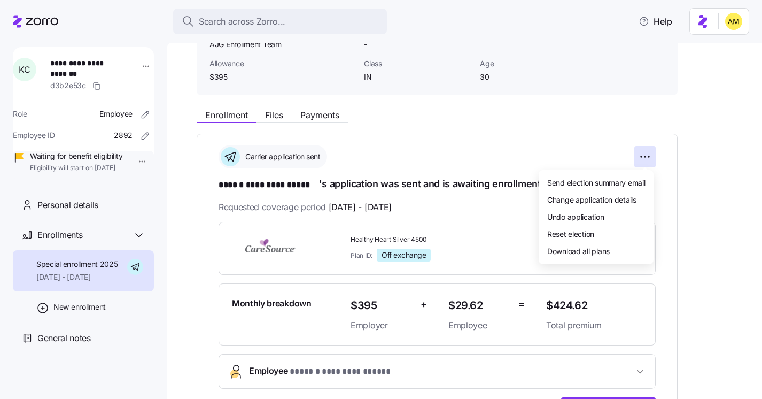
click at [480, 160] on html "**********" at bounding box center [381, 196] width 762 height 392
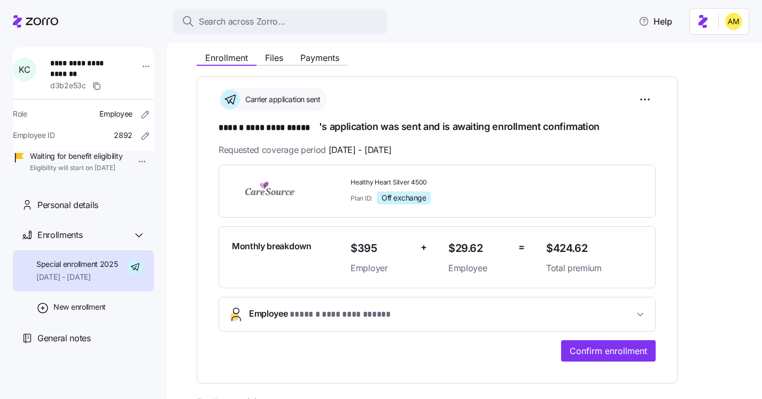
scroll to position [0, 0]
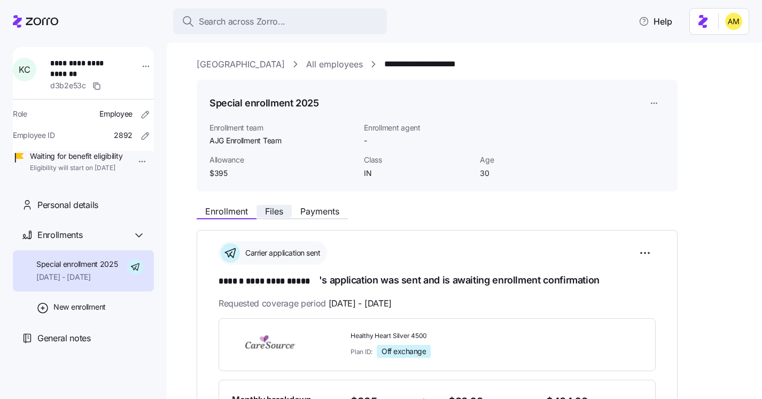
click at [278, 216] on button "Files" at bounding box center [274, 211] width 35 height 13
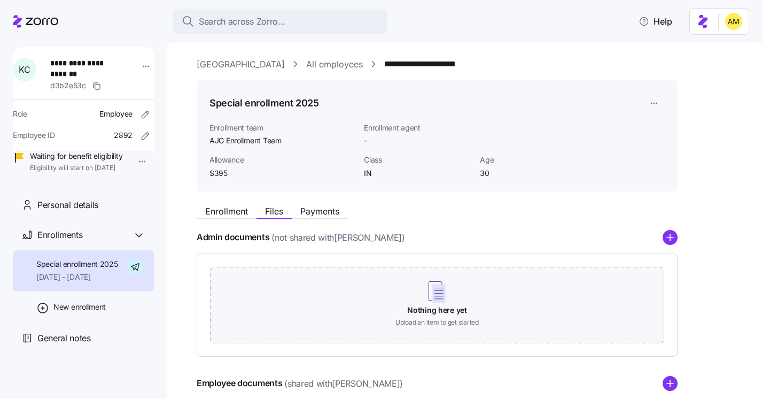
scroll to position [133, 0]
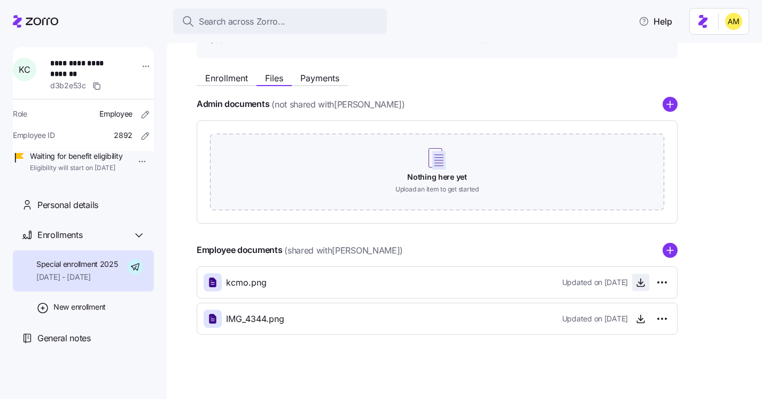
click at [641, 283] on icon "button" at bounding box center [641, 280] width 0 height 5
click at [641, 320] on icon "button" at bounding box center [641, 319] width 4 height 2
click at [224, 74] on span "Enrollment" at bounding box center [226, 78] width 43 height 9
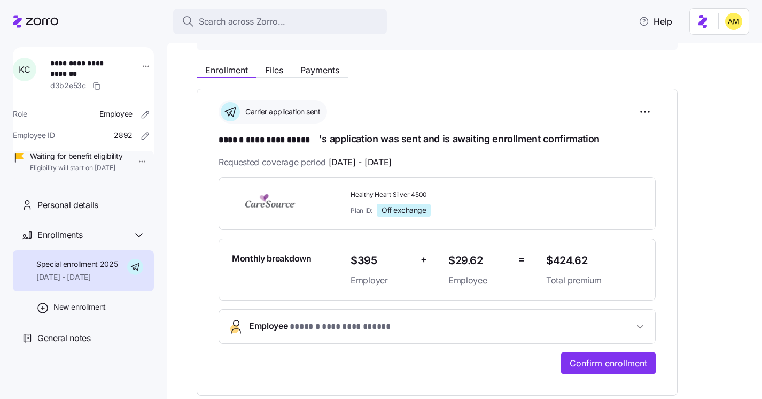
scroll to position [146, 0]
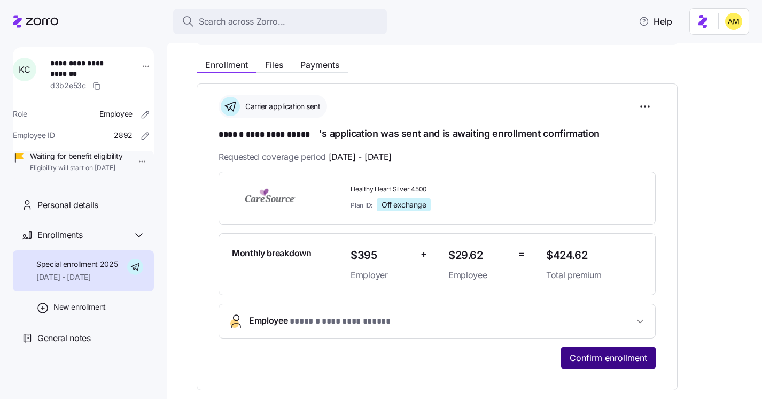
click at [588, 358] on span "Confirm enrollment" at bounding box center [609, 357] width 78 height 13
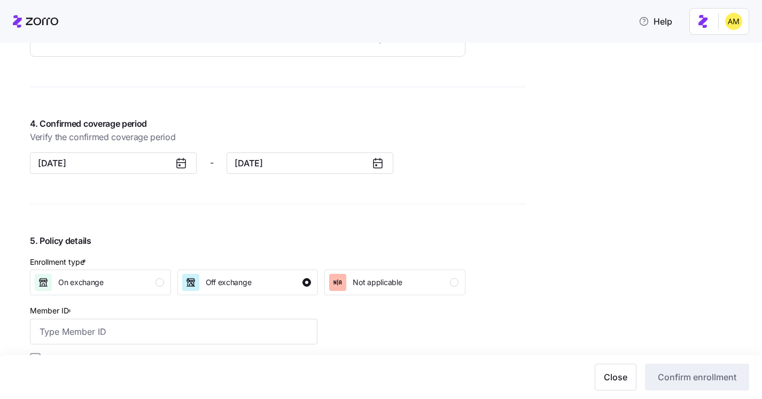
scroll to position [1073, 0]
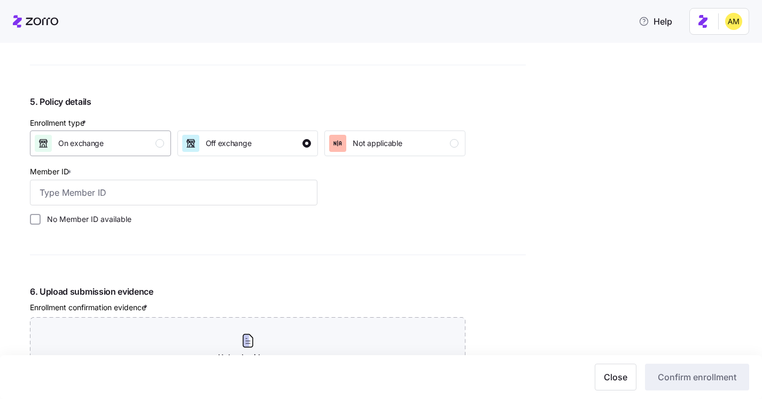
click at [138, 146] on div "On exchange" at bounding box center [99, 143] width 129 height 17
click at [97, 197] on input "Member ID *" at bounding box center [174, 193] width 288 height 26
type input "Subcscriber"
drag, startPoint x: 101, startPoint y: 196, endPoint x: -24, endPoint y: 194, distance: 124.5
click at [0, 194] on html "Help Rush Memorial Hospital All employees Kelsey Crawford-Morgan Enrollment con…" at bounding box center [381, 196] width 762 height 392
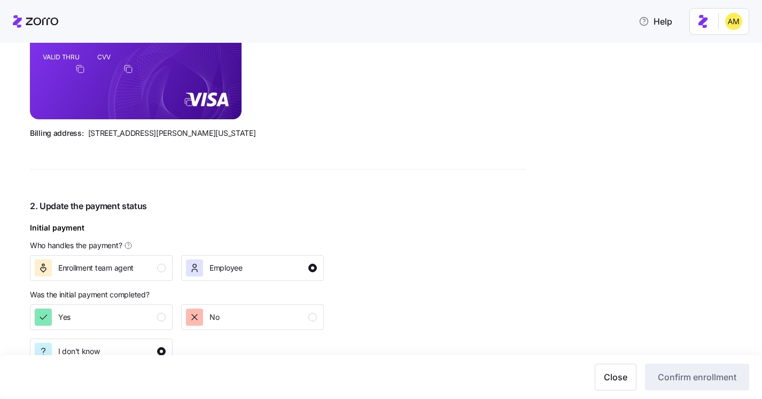
scroll to position [142, 0]
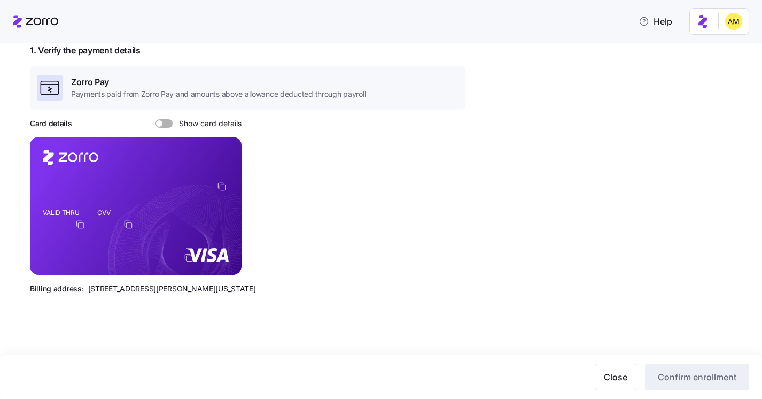
click at [42, 26] on icon at bounding box center [35, 21] width 45 height 13
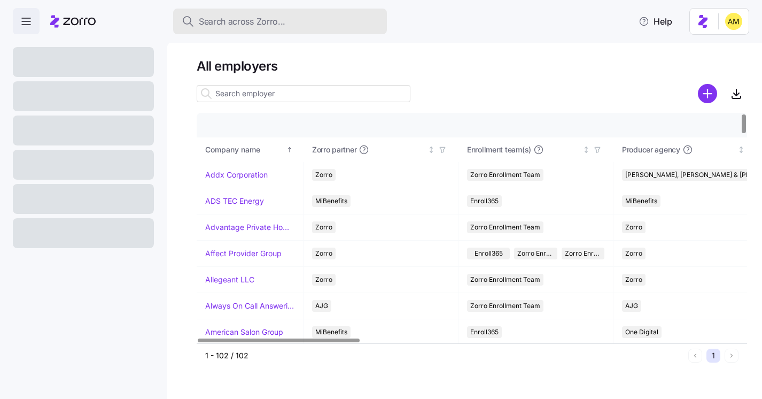
click at [243, 22] on span "Search across Zorro..." at bounding box center [242, 21] width 87 height 13
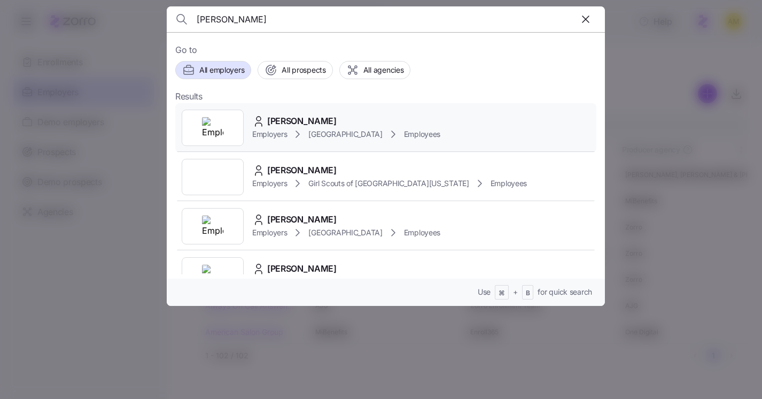
type input "Kelsey Crawford-Morgan"
click at [288, 124] on span "Kelsey Crawford-Morgan" at bounding box center [301, 120] width 69 height 13
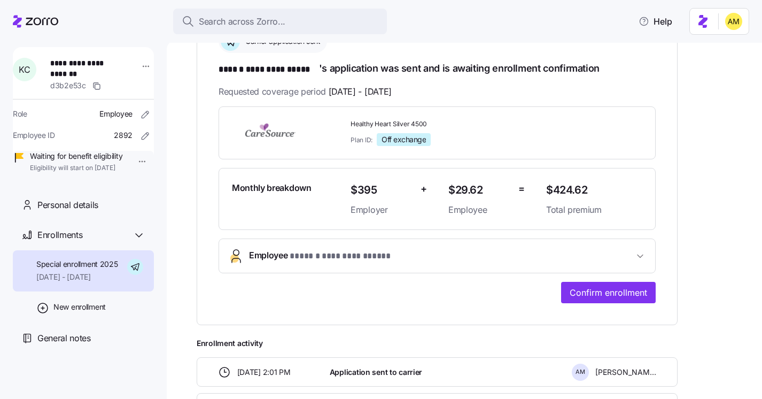
scroll to position [219, 0]
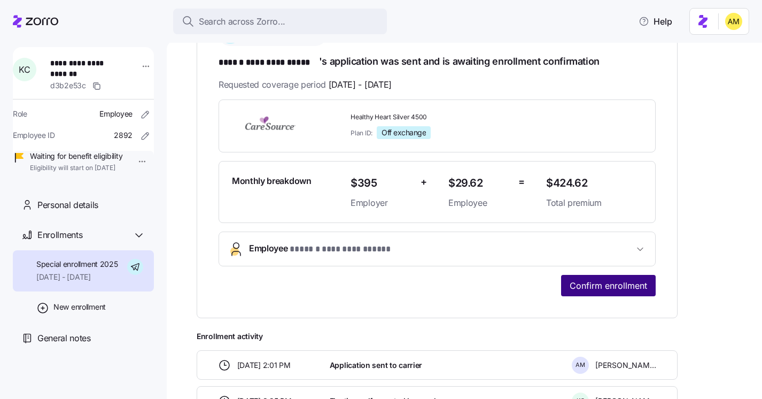
click at [578, 283] on span "Confirm enrollment" at bounding box center [609, 285] width 78 height 13
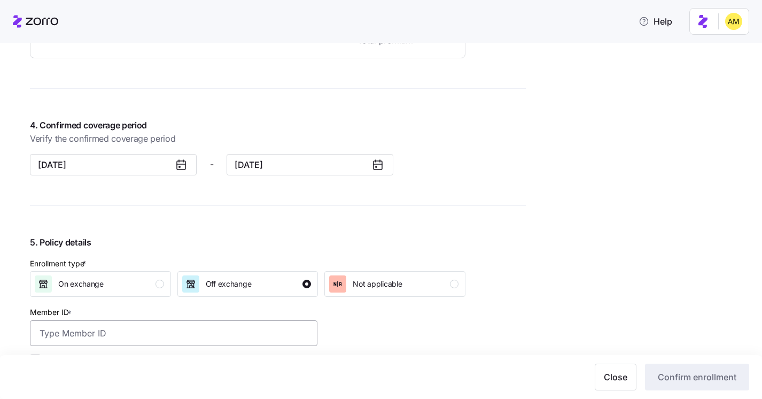
scroll to position [967, 0]
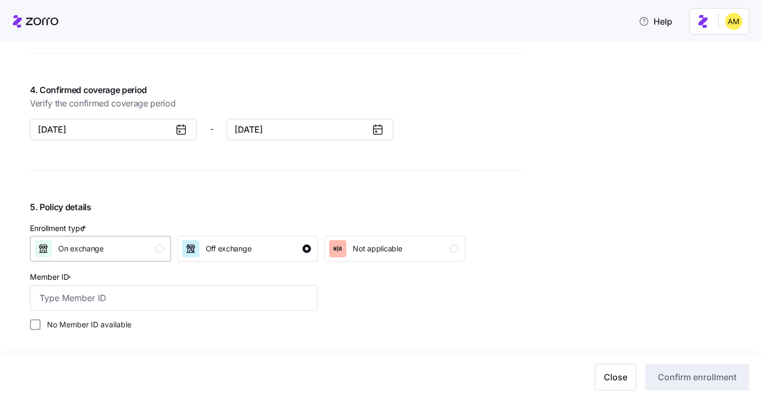
click at [155, 252] on div "On exchange" at bounding box center [99, 248] width 129 height 17
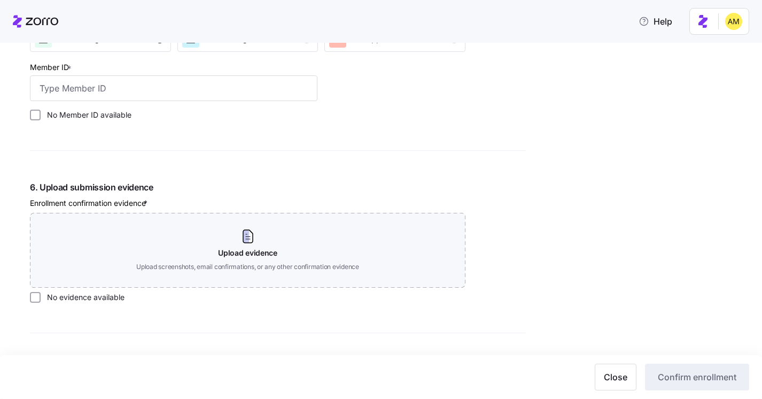
scroll to position [1168, 0]
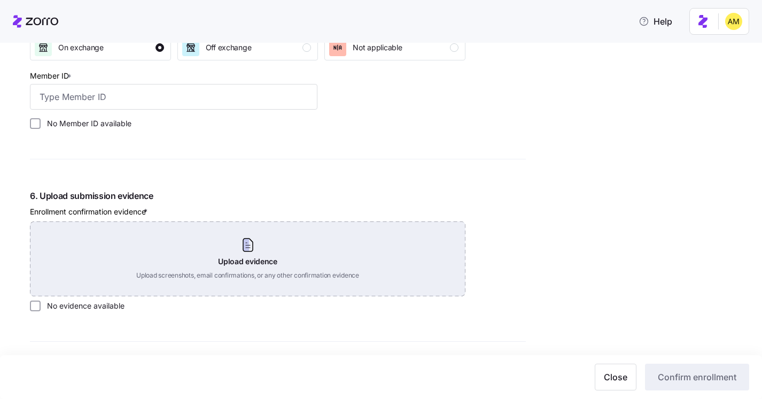
click at [243, 246] on div "Upload evidence Upload screenshots, email confirmations, or any other confirmat…" at bounding box center [248, 258] width 436 height 75
click at [238, 268] on div "Upload evidence Upload screenshots, email confirmations, or any other confirmat…" at bounding box center [248, 258] width 436 height 75
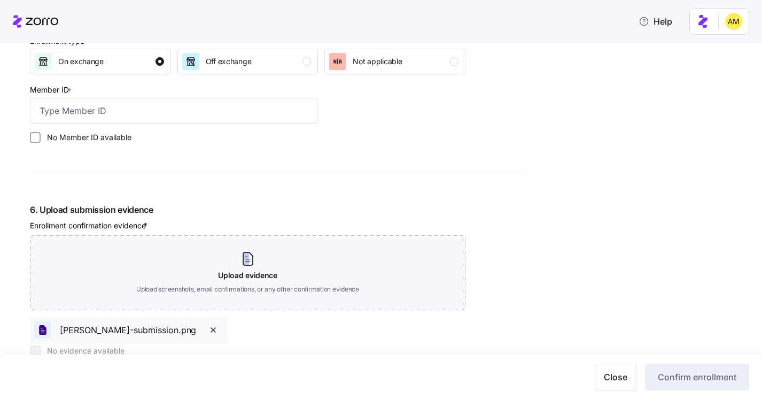
scroll to position [1167, 0]
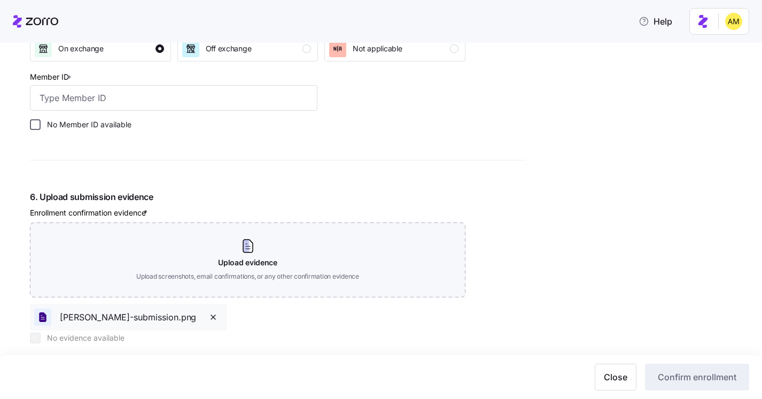
click at [38, 127] on input "No Member ID available" at bounding box center [35, 124] width 11 height 11
checkbox input "true"
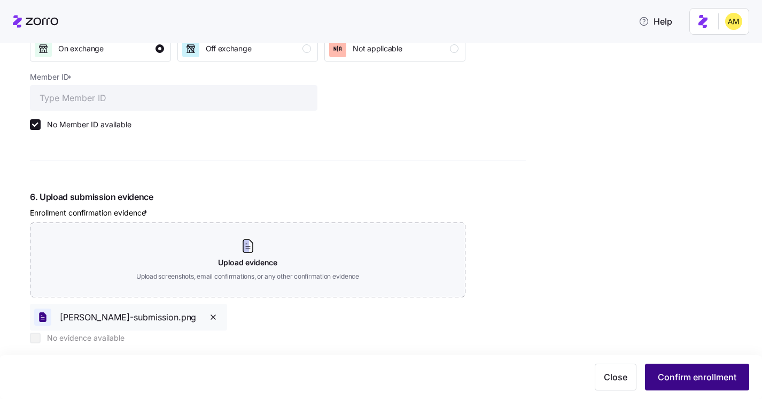
click at [679, 381] on span "Confirm enrollment" at bounding box center [697, 376] width 79 height 13
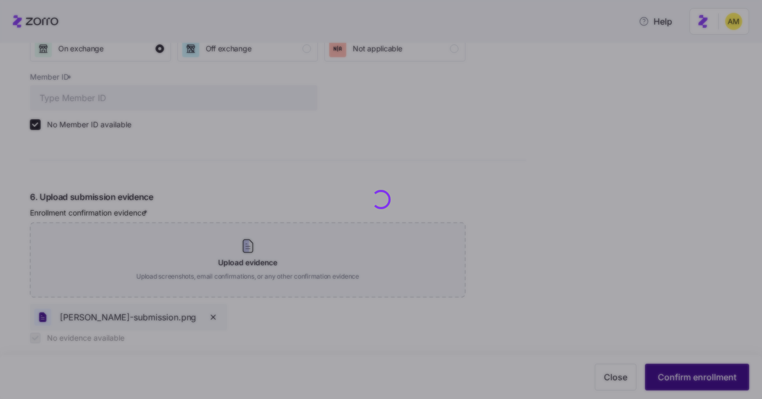
checkbox input "true"
checkbox input "false"
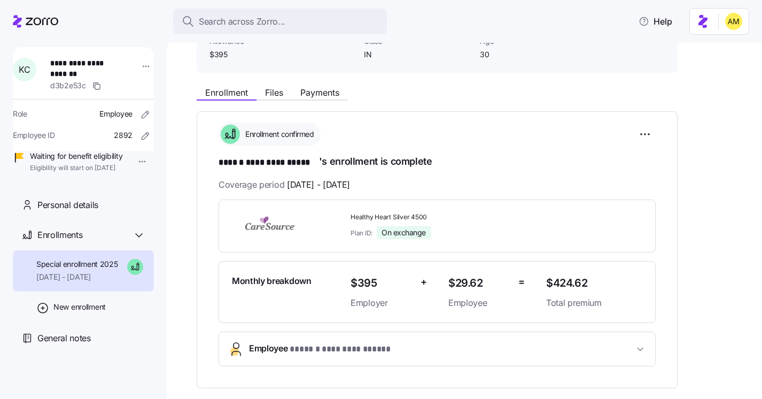
scroll to position [117, 0]
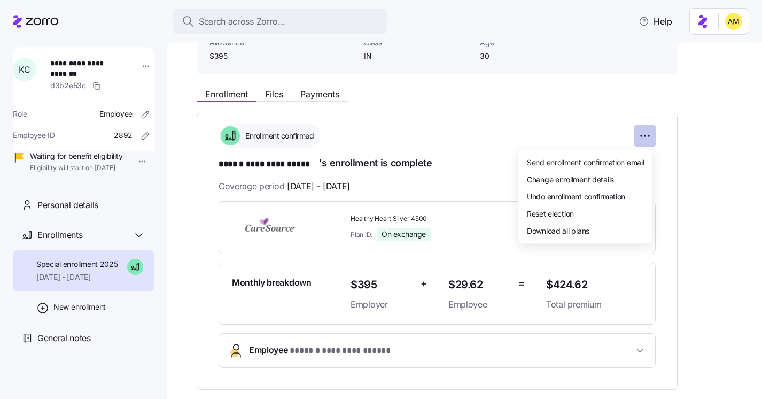
click at [649, 134] on html "**********" at bounding box center [381, 196] width 762 height 392
click at [617, 195] on span "Undo enrollment confirmation" at bounding box center [576, 195] width 98 height 11
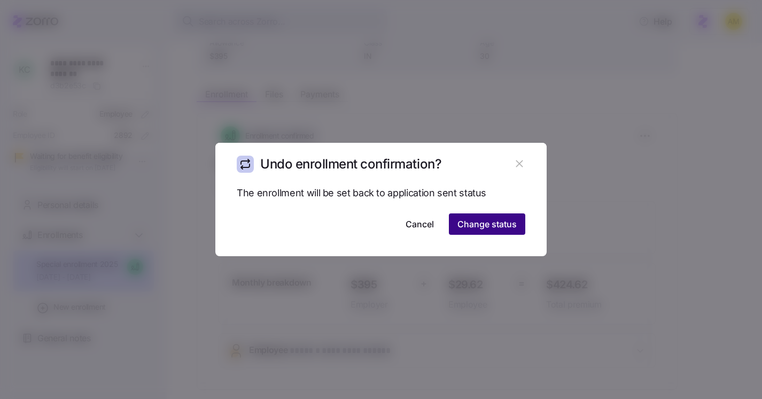
click at [509, 226] on span "Change status" at bounding box center [487, 224] width 59 height 13
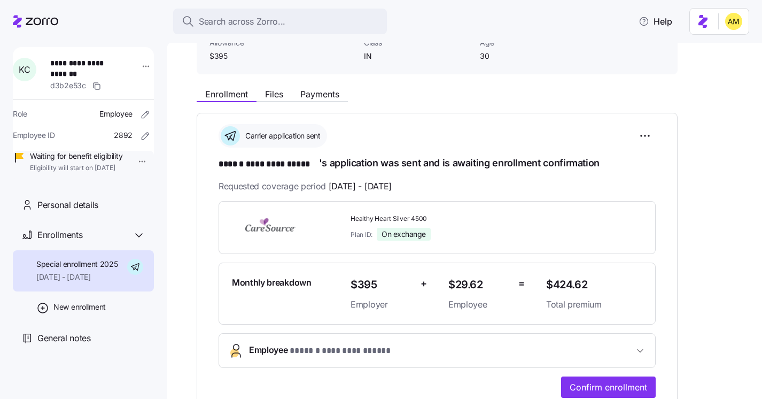
scroll to position [115, 0]
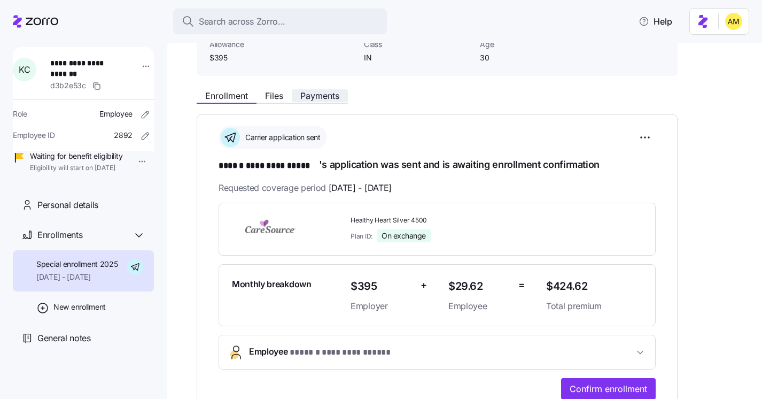
click at [310, 94] on span "Payments" at bounding box center [319, 95] width 39 height 9
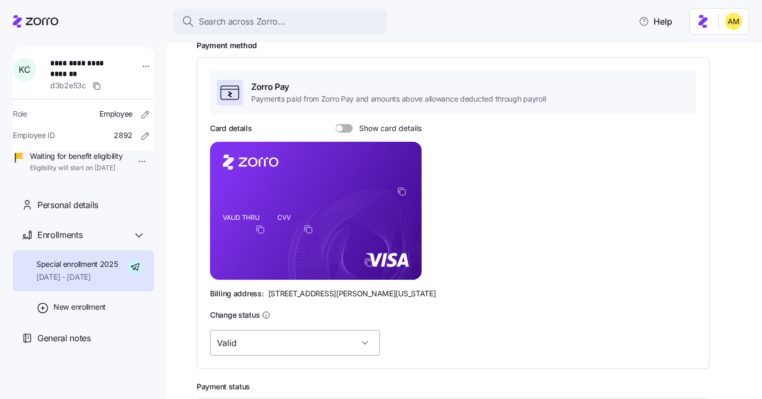
scroll to position [236, 0]
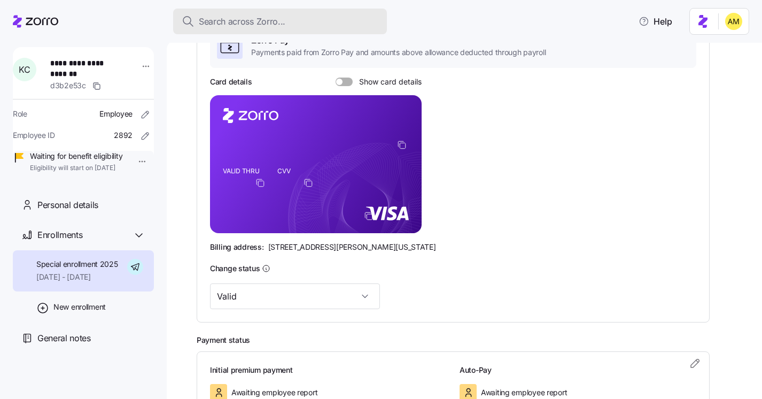
click at [236, 19] on span "Search across Zorro..." at bounding box center [242, 21] width 87 height 13
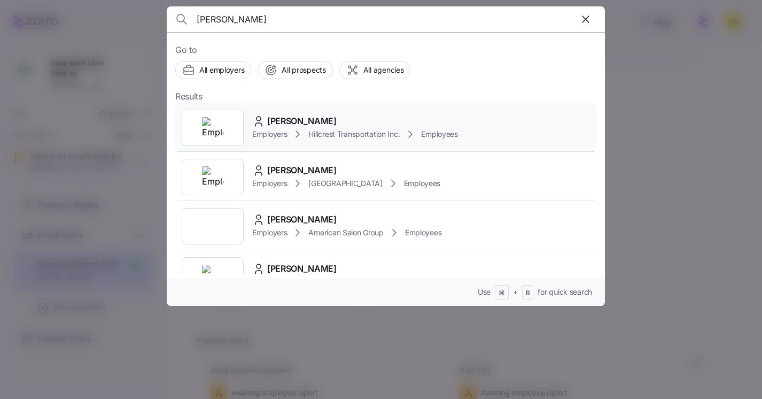
type input "Ashley Warne"
click at [283, 122] on span "Ashley Warne" at bounding box center [301, 120] width 69 height 13
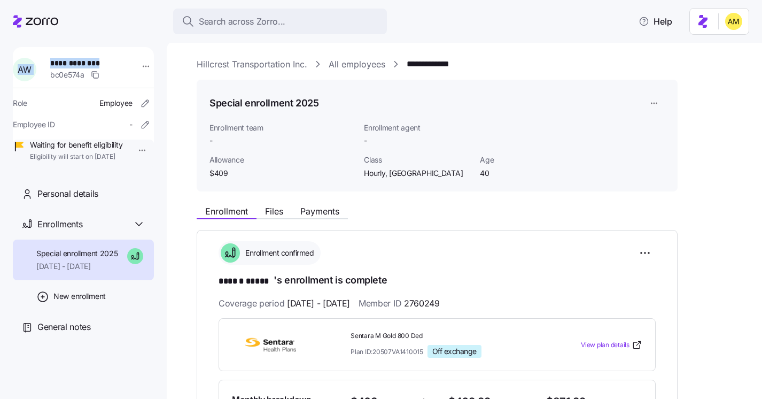
drag, startPoint x: 105, startPoint y: 61, endPoint x: 45, endPoint y: 61, distance: 59.3
click at [45, 61] on div "**********" at bounding box center [84, 69] width 150 height 32
copy div "**********"
click at [273, 213] on span "Files" at bounding box center [274, 211] width 18 height 9
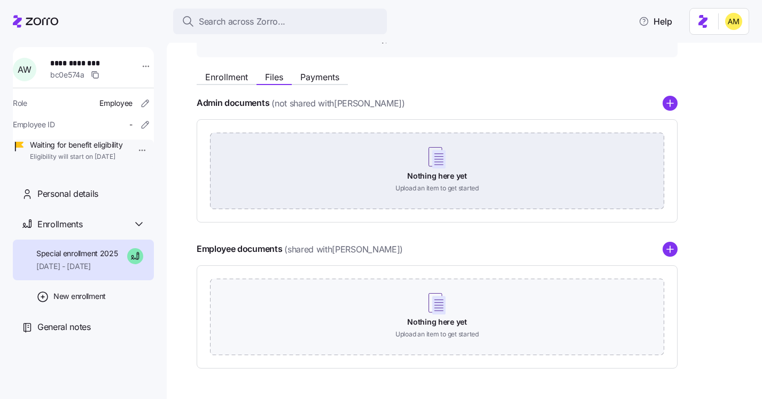
scroll to position [114, 0]
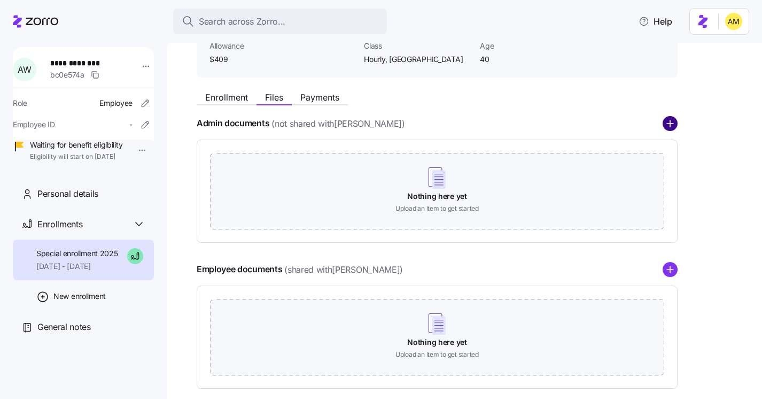
click at [674, 119] on circle "add icon" at bounding box center [670, 124] width 14 height 14
click at [674, 126] on circle "add icon" at bounding box center [670, 124] width 14 height 14
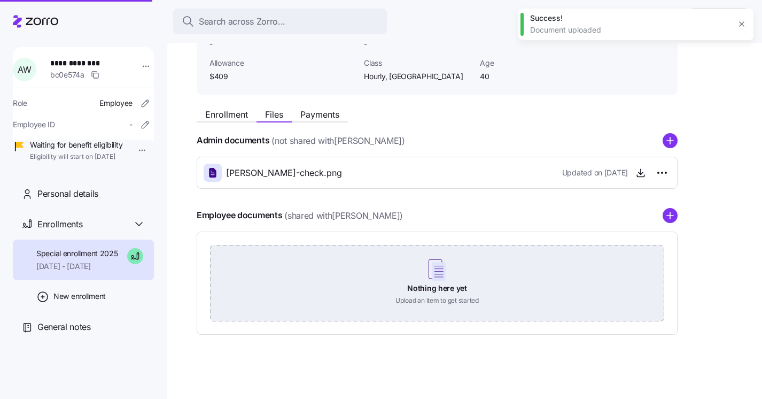
scroll to position [97, 0]
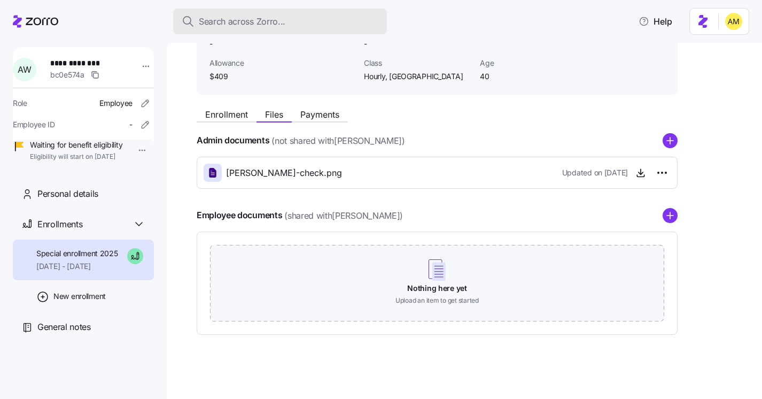
click at [236, 19] on span "Search across Zorro..." at bounding box center [242, 21] width 87 height 13
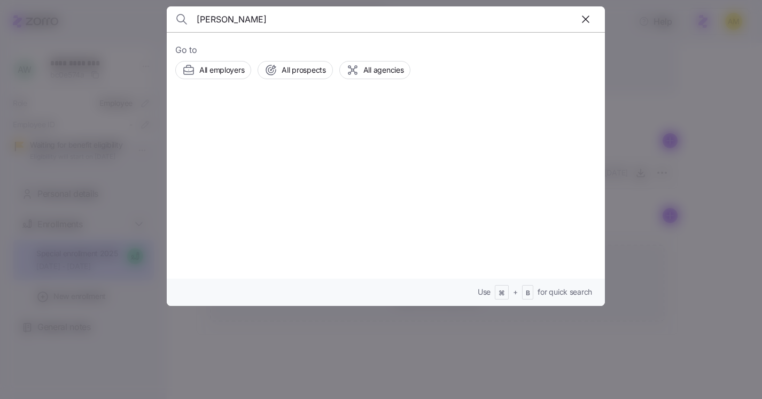
type input "sara hunt"
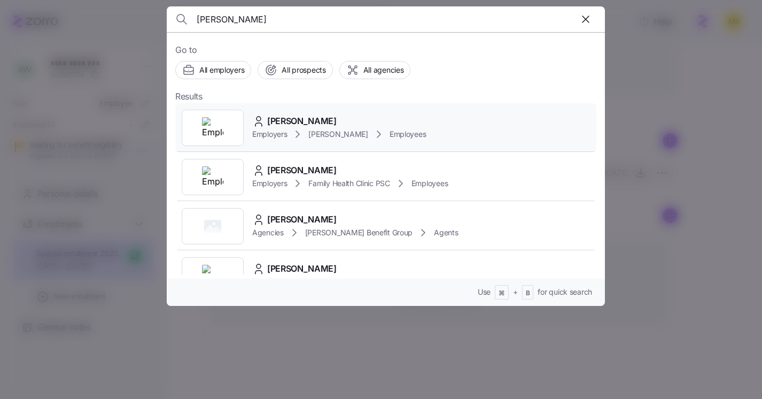
click at [281, 118] on span "Sara Hurt" at bounding box center [301, 120] width 69 height 13
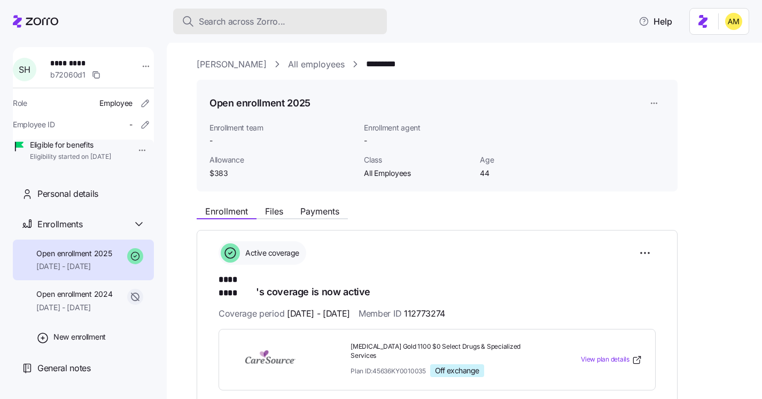
click at [219, 28] on button "Search across Zorro..." at bounding box center [280, 22] width 214 height 26
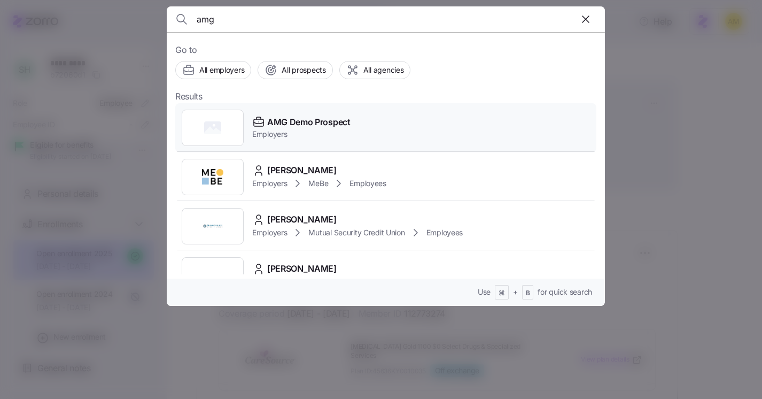
type input "amg"
click at [315, 125] on span "AMG Demo Prospect" at bounding box center [308, 121] width 83 height 13
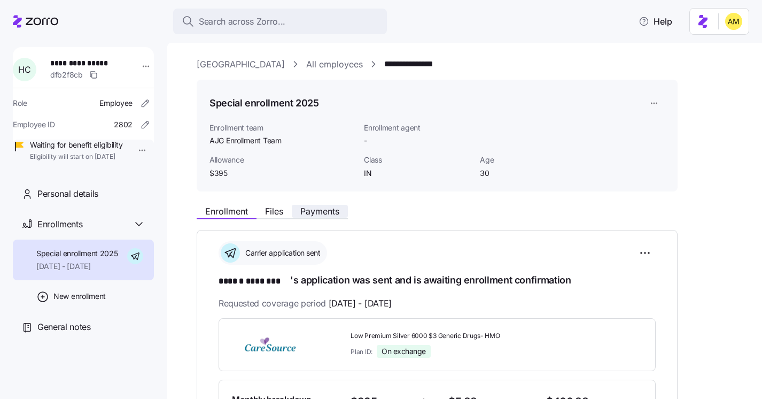
click at [321, 212] on span "Payments" at bounding box center [319, 211] width 39 height 9
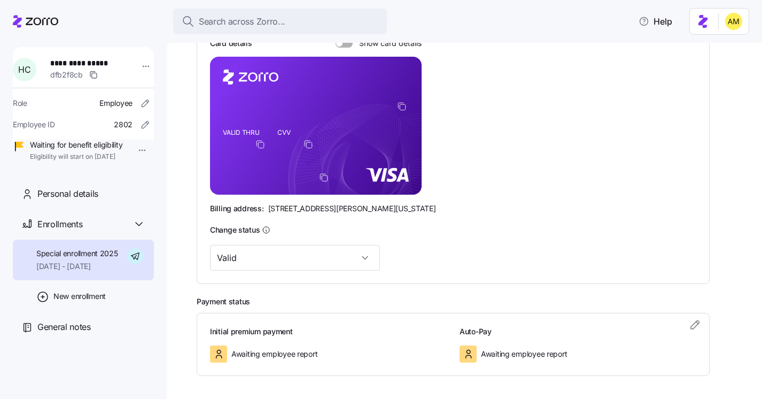
scroll to position [315, 0]
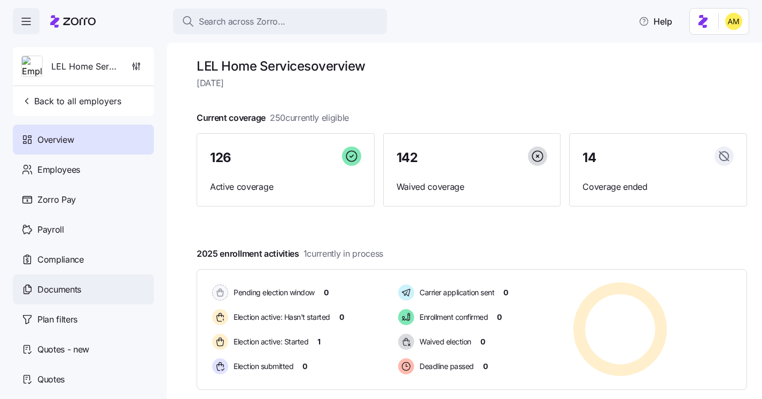
click at [74, 292] on span "Documents" at bounding box center [59, 289] width 44 height 13
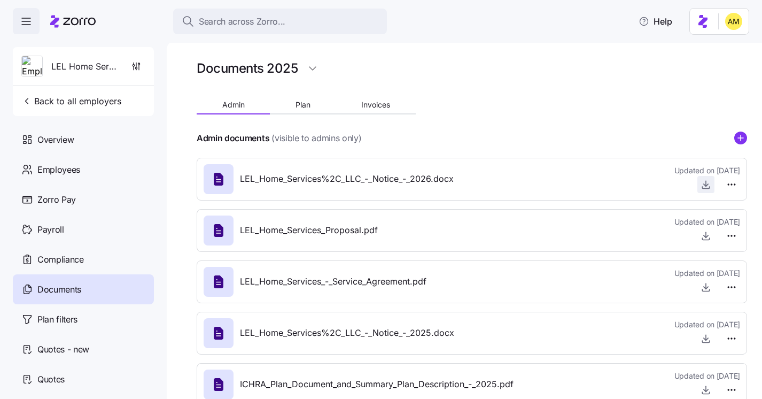
click at [706, 185] on icon "button" at bounding box center [706, 183] width 0 height 5
